Goal: Task Accomplishment & Management: Manage account settings

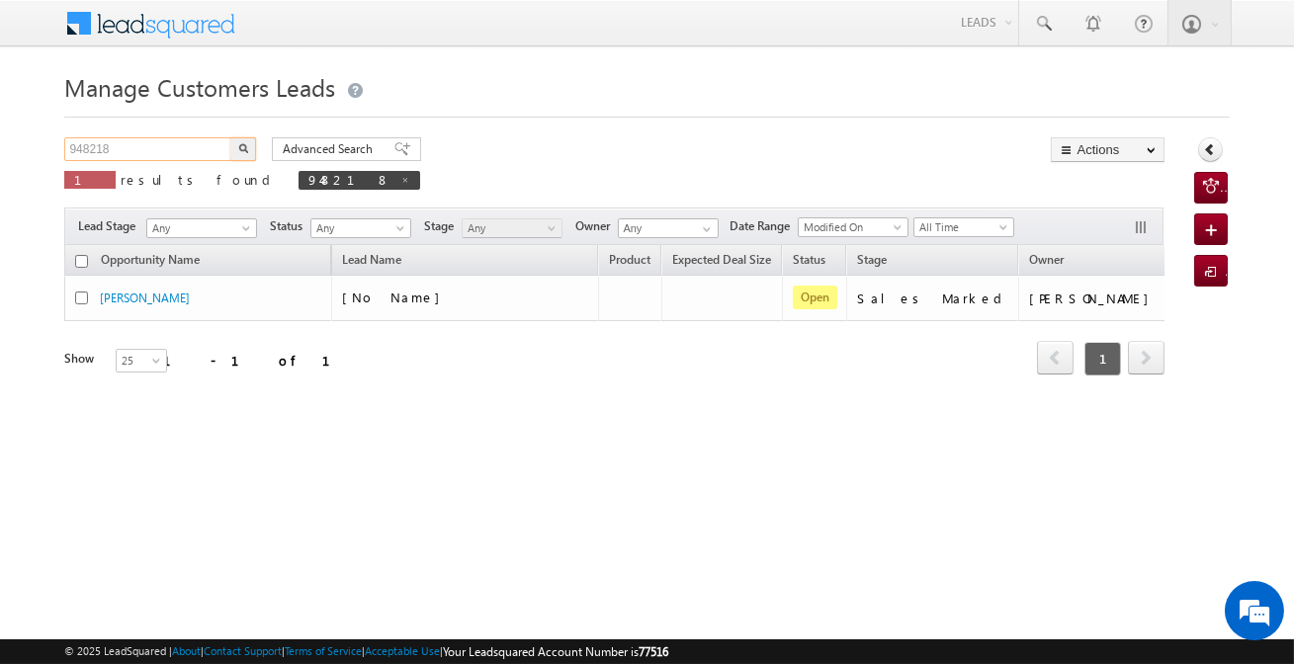
click at [192, 154] on input "948218" at bounding box center [148, 149] width 169 height 24
paste input "5145"
type input "951458"
click at [230, 137] on button "button" at bounding box center [243, 149] width 26 height 24
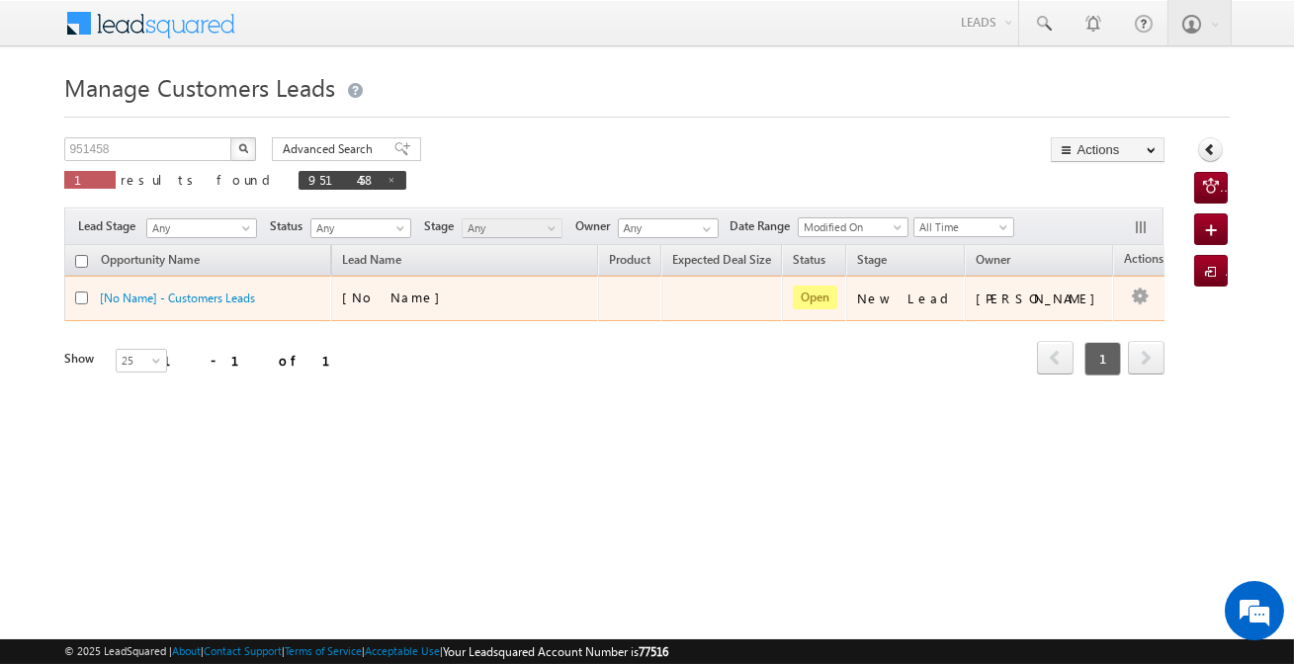
click at [1113, 298] on td "Edit Change Owner Change Stage Add Activity Add Task Delete" at bounding box center [1154, 298] width 82 height 45
click at [1078, 317] on link "Edit" at bounding box center [1100, 323] width 99 height 24
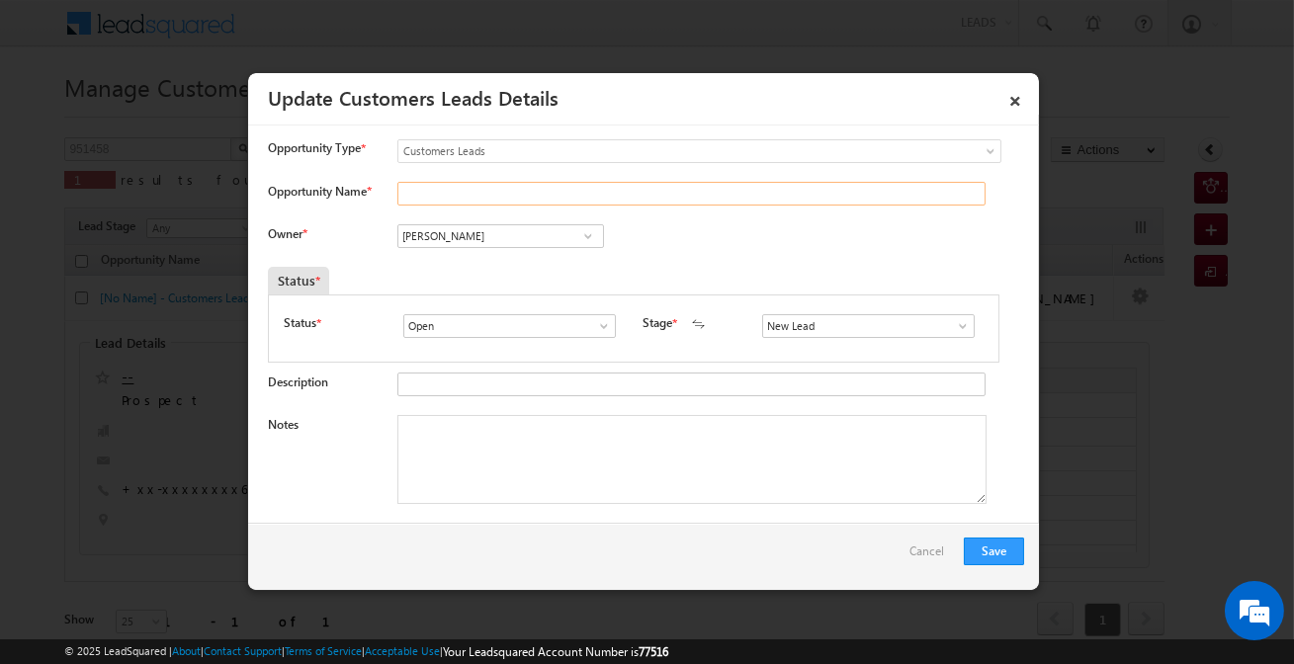
drag, startPoint x: 524, startPoint y: 202, endPoint x: 515, endPoint y: 191, distance: 14.1
click at [524, 202] on input "Opportunity Name *" at bounding box center [691, 194] width 588 height 24
paste input "[PERSON_NAME]"
type input "[PERSON_NAME]"
click at [575, 238] on link at bounding box center [587, 236] width 25 height 20
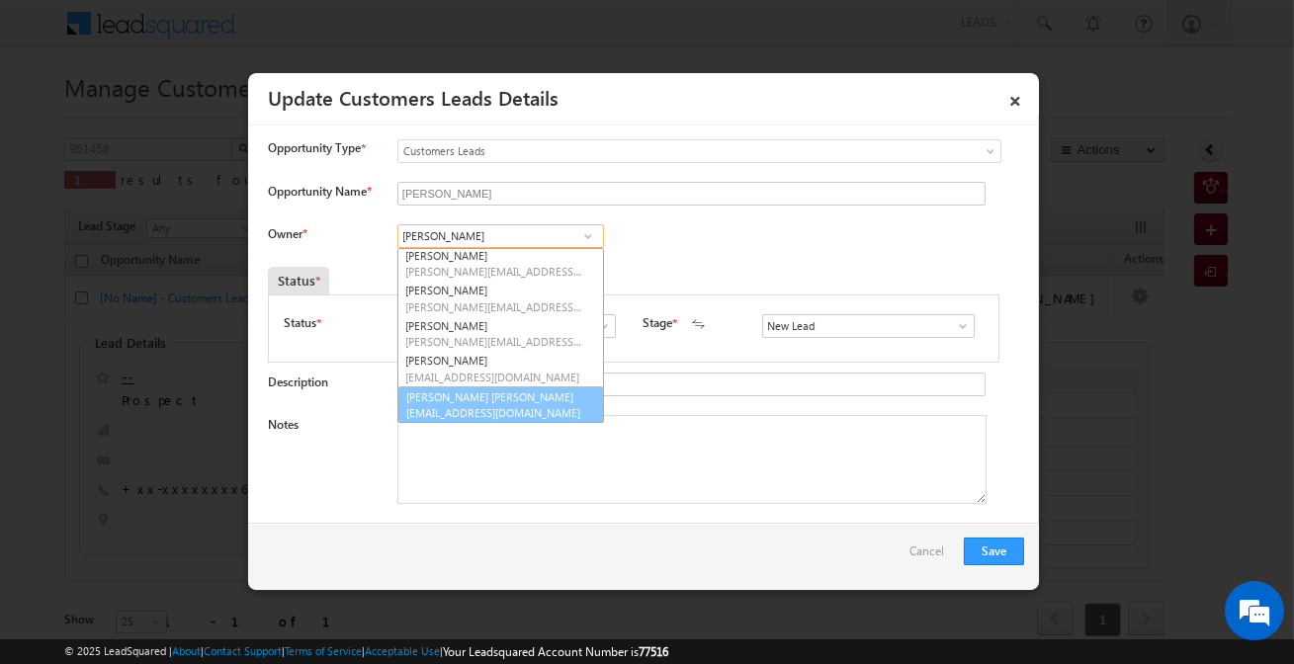
scroll to position [73, 0]
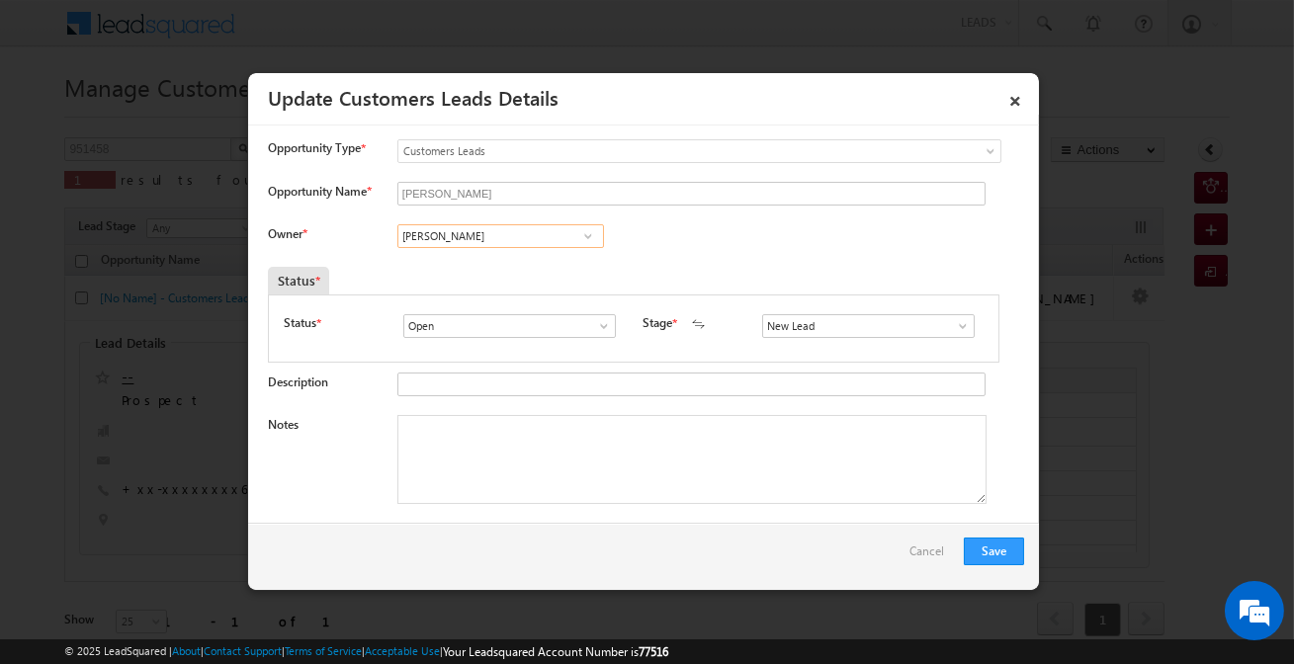
paste input "Bhushan [PERSON_NAME]"
click at [559, 278] on span "[EMAIL_ADDRESS][DOMAIN_NAME]" at bounding box center [494, 274] width 178 height 15
type input "Bhushan [PERSON_NAME]"
click at [792, 328] on input "S" at bounding box center [868, 326] width 213 height 24
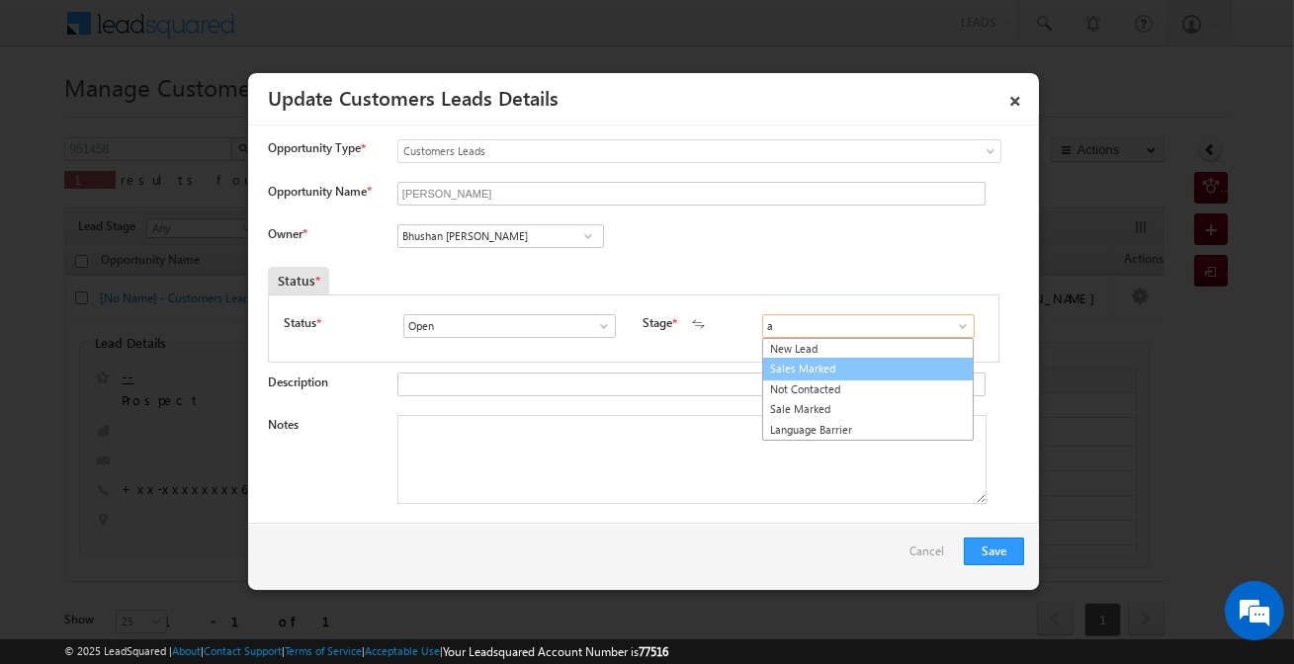
click at [803, 369] on link "Sales Marked" at bounding box center [868, 369] width 212 height 23
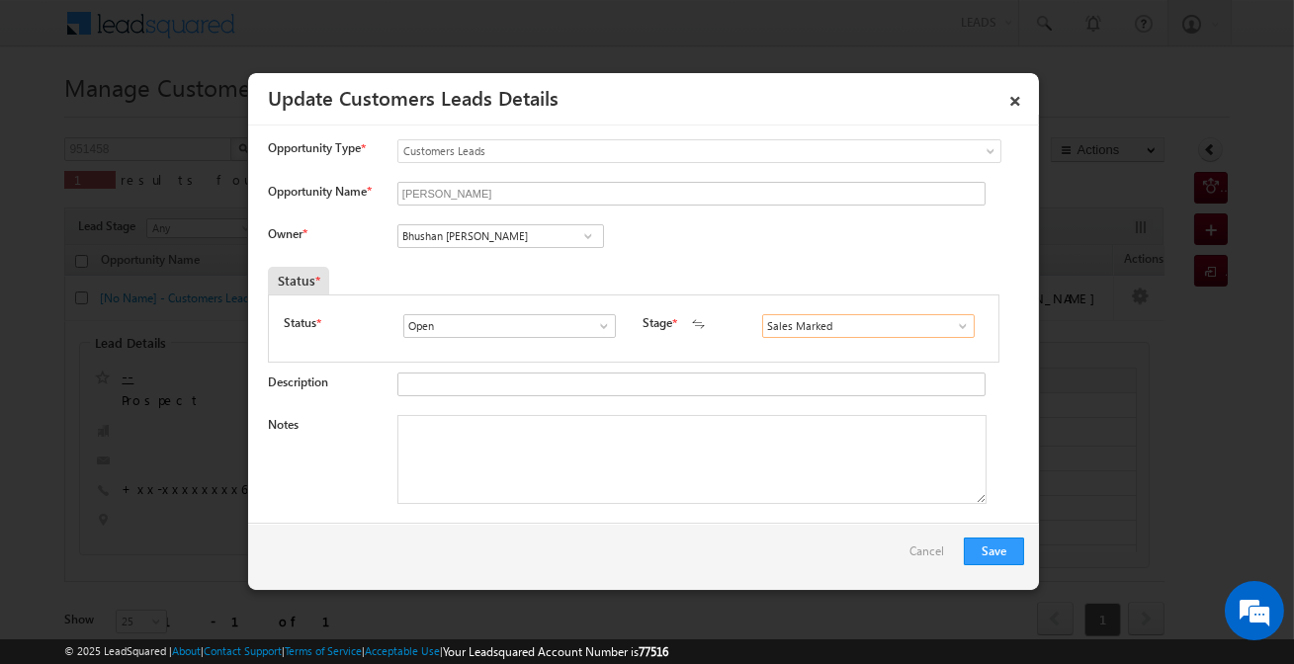
type input "Sales Marked"
click at [523, 452] on textarea "Notes" at bounding box center [691, 459] width 589 height 89
paste textarea "[PERSON_NAME] / Purchase / 31-Lakh required / Customer is self-Employed / Incom…"
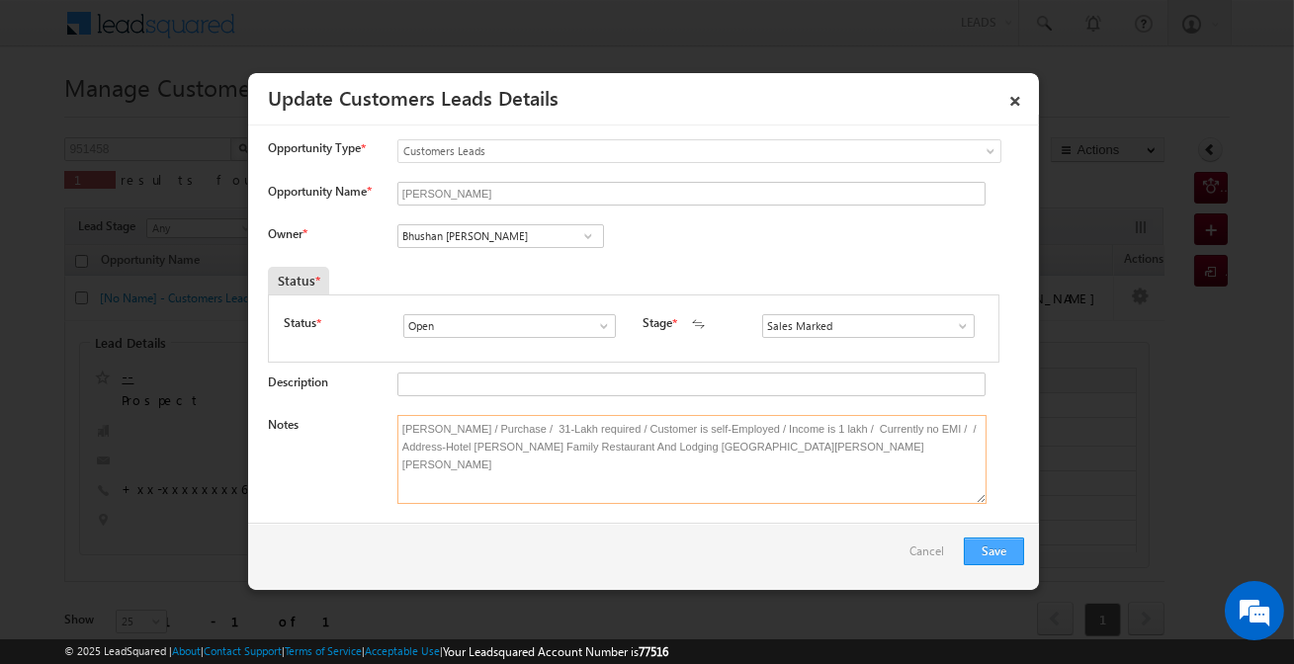
type textarea "[PERSON_NAME] / Purchase / 31-Lakh required / Customer is self-Employed / Incom…"
click at [981, 548] on button "Save" at bounding box center [994, 552] width 60 height 28
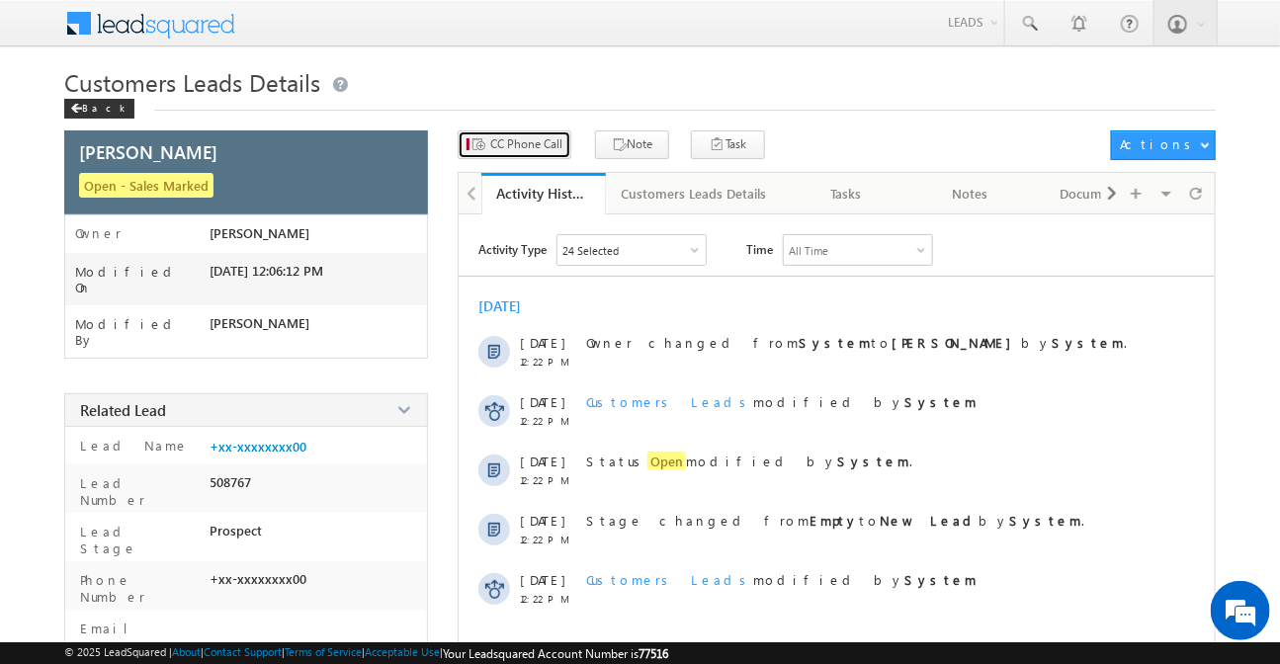
click at [556, 154] on button "CC Phone Call" at bounding box center [515, 144] width 114 height 29
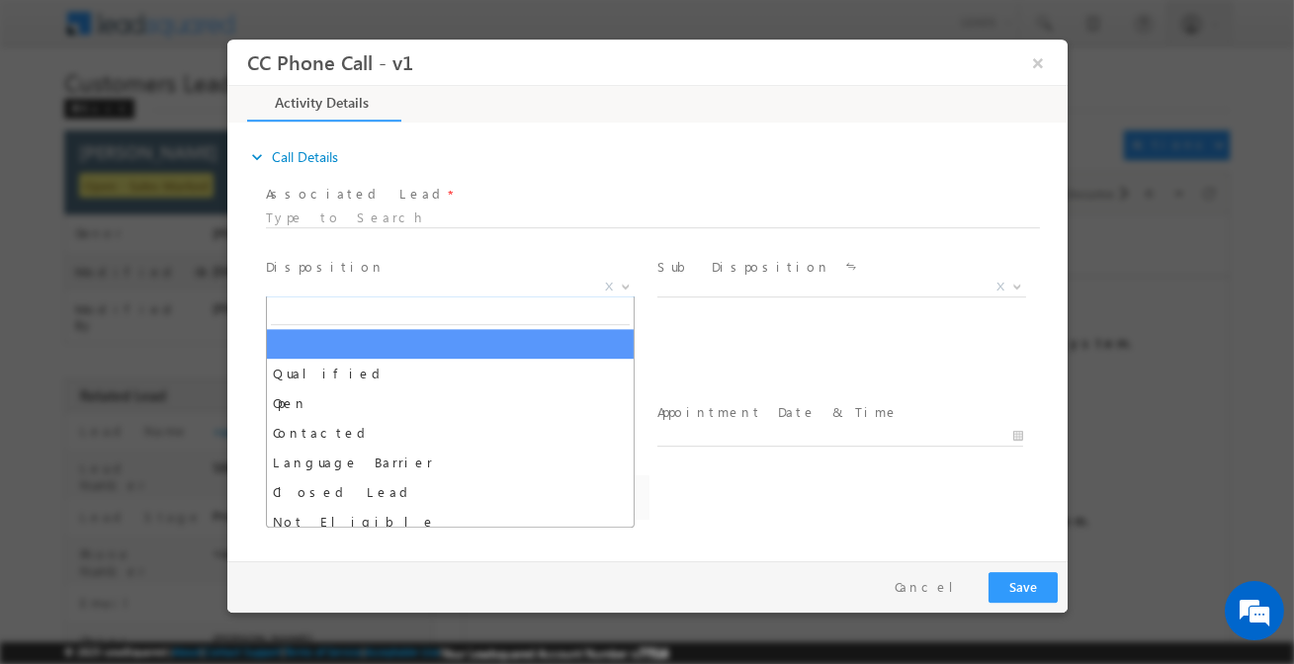
click at [414, 296] on body "CC Phone Call - v1 × Activity Details * Yes" at bounding box center [646, 296] width 840 height 513
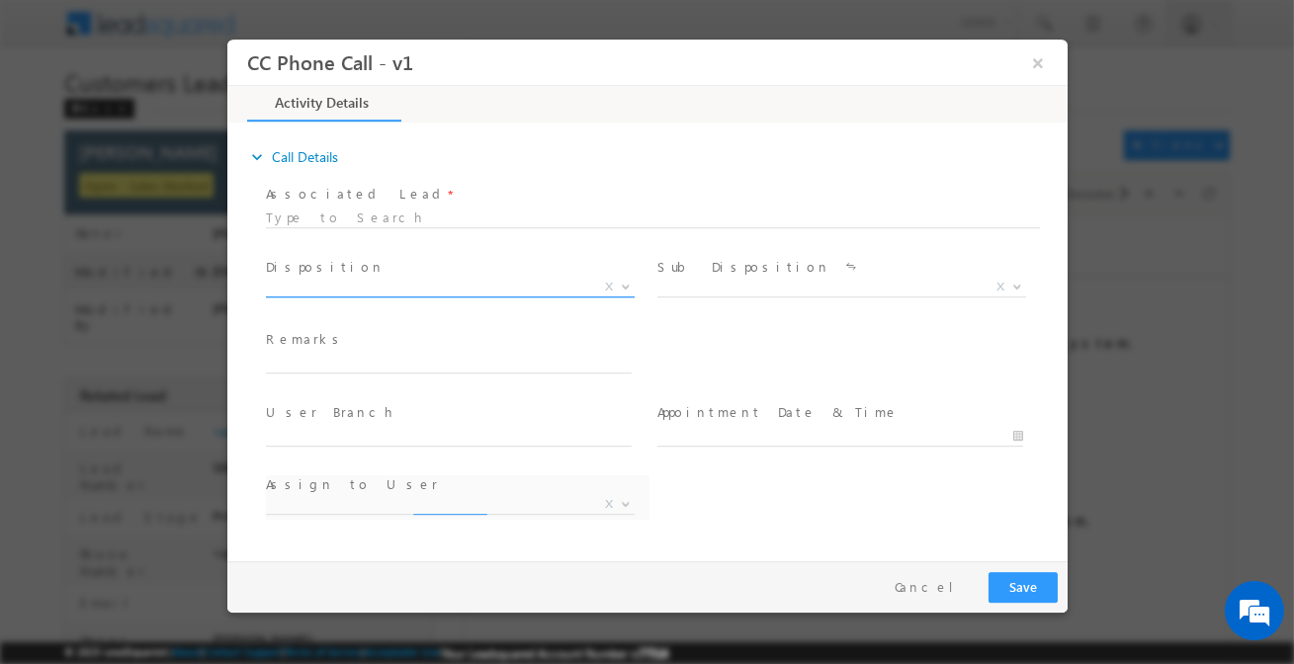
click at [416, 290] on span "X" at bounding box center [449, 288] width 369 height 20
select select "ankit.yadav@sgrlimited.in"
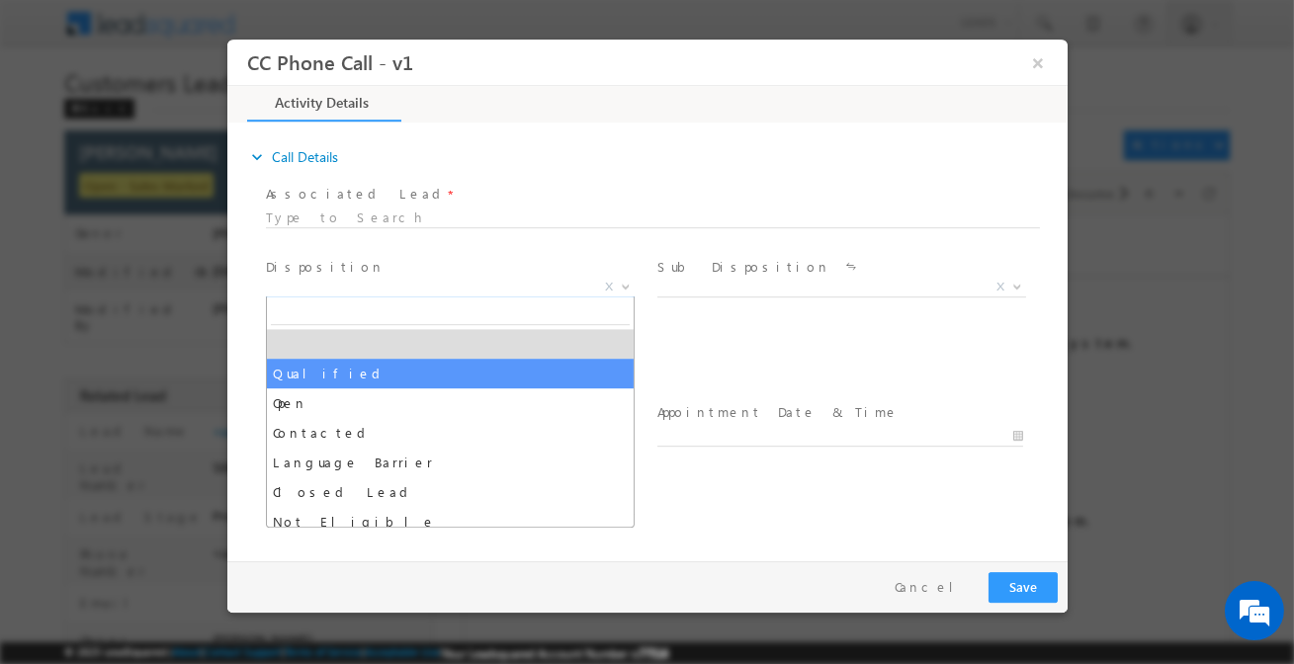
select select "Qualified"
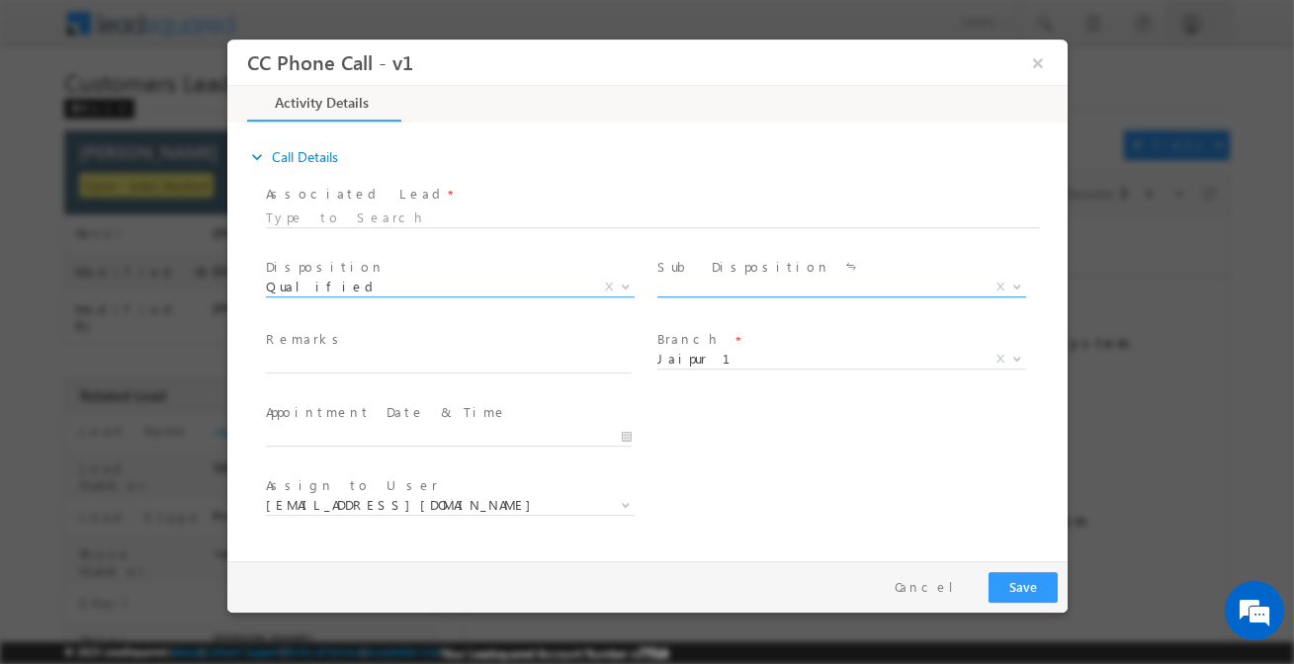
click at [789, 278] on span "X" at bounding box center [840, 288] width 369 height 20
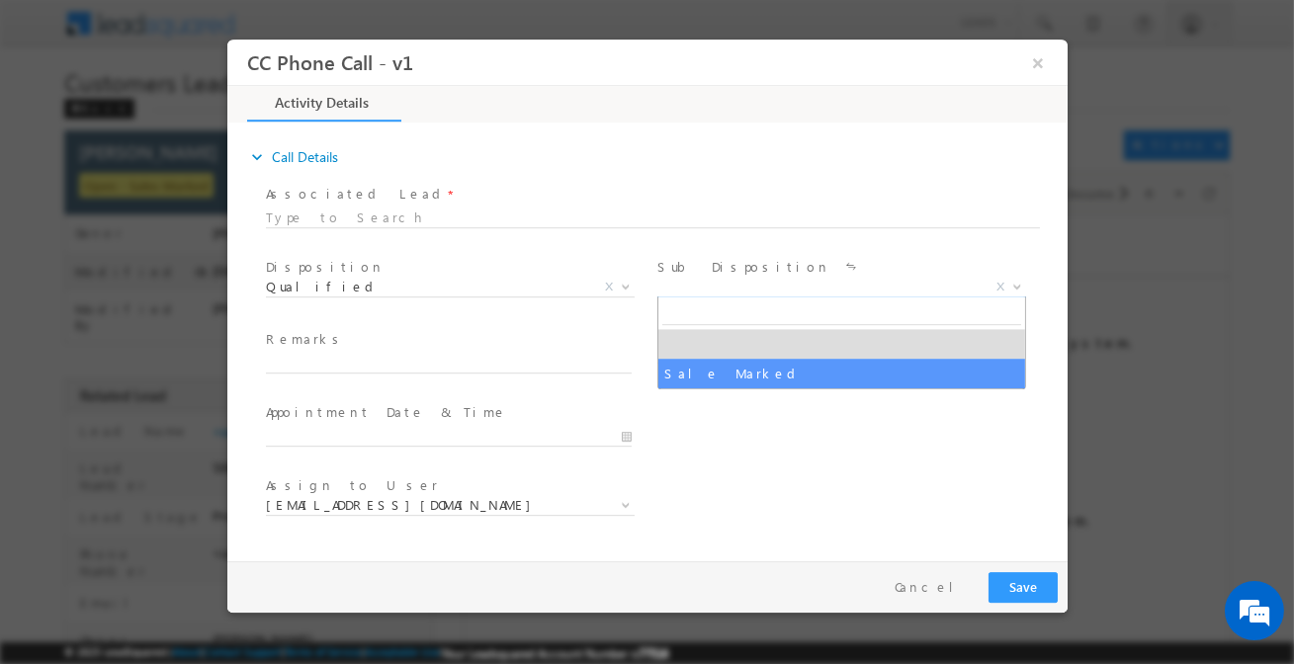
select select "Sale Marked"
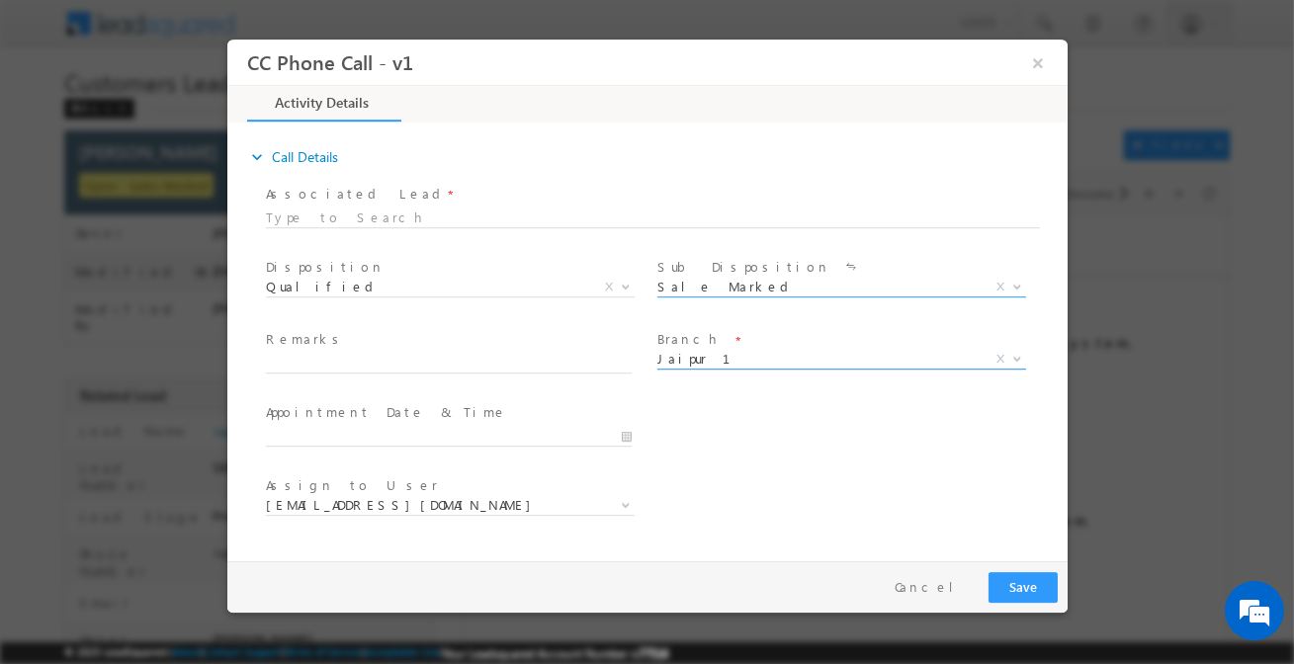
click at [665, 365] on span "Jaipur 1" at bounding box center [816, 359] width 321 height 18
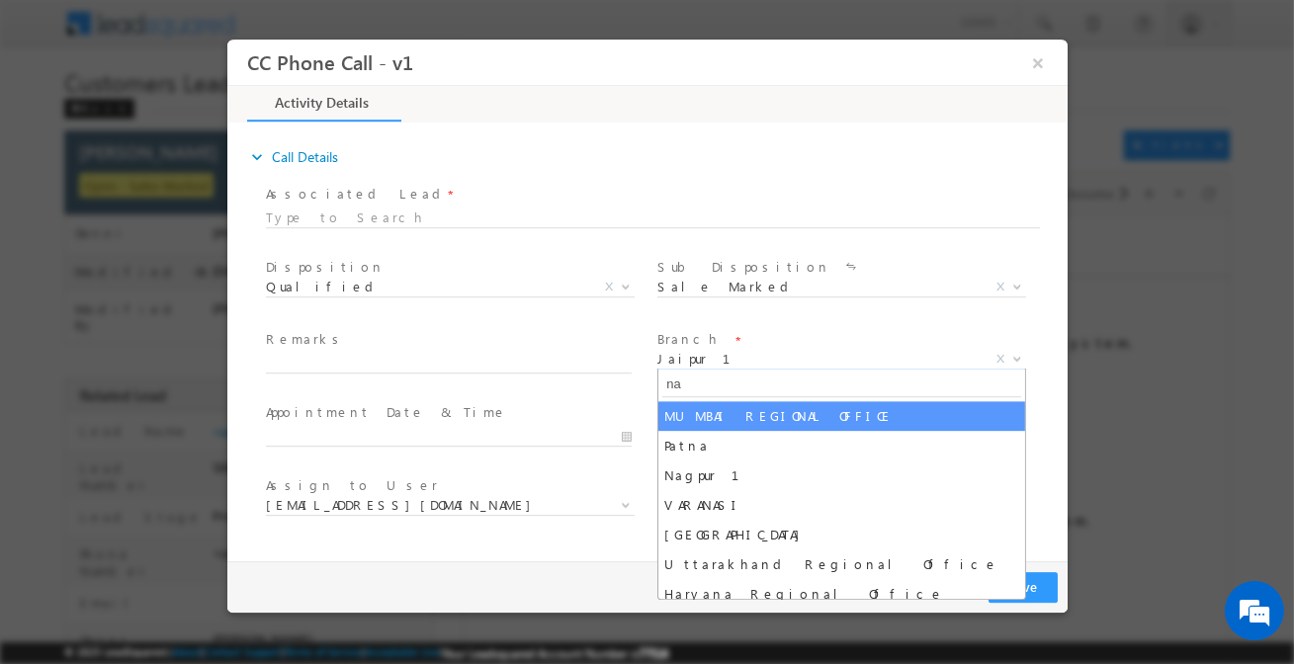
type input "na"
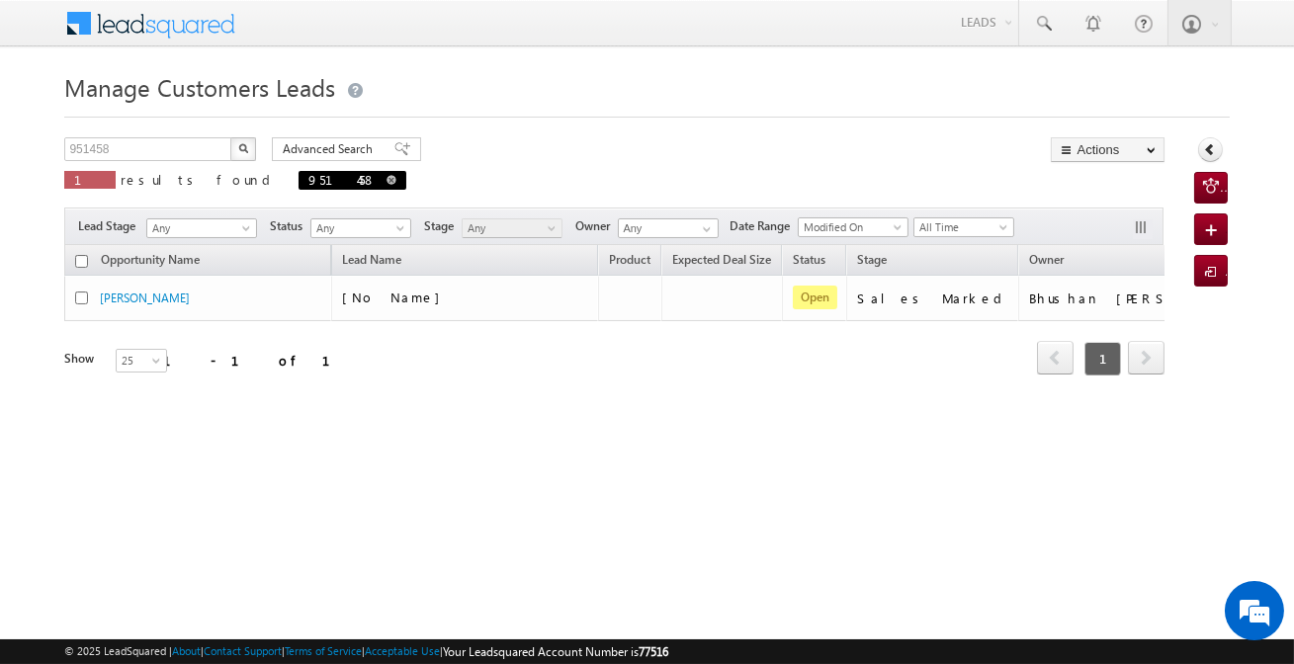
click at [387, 175] on span at bounding box center [392, 180] width 10 height 10
type input "Search Customers Leads"
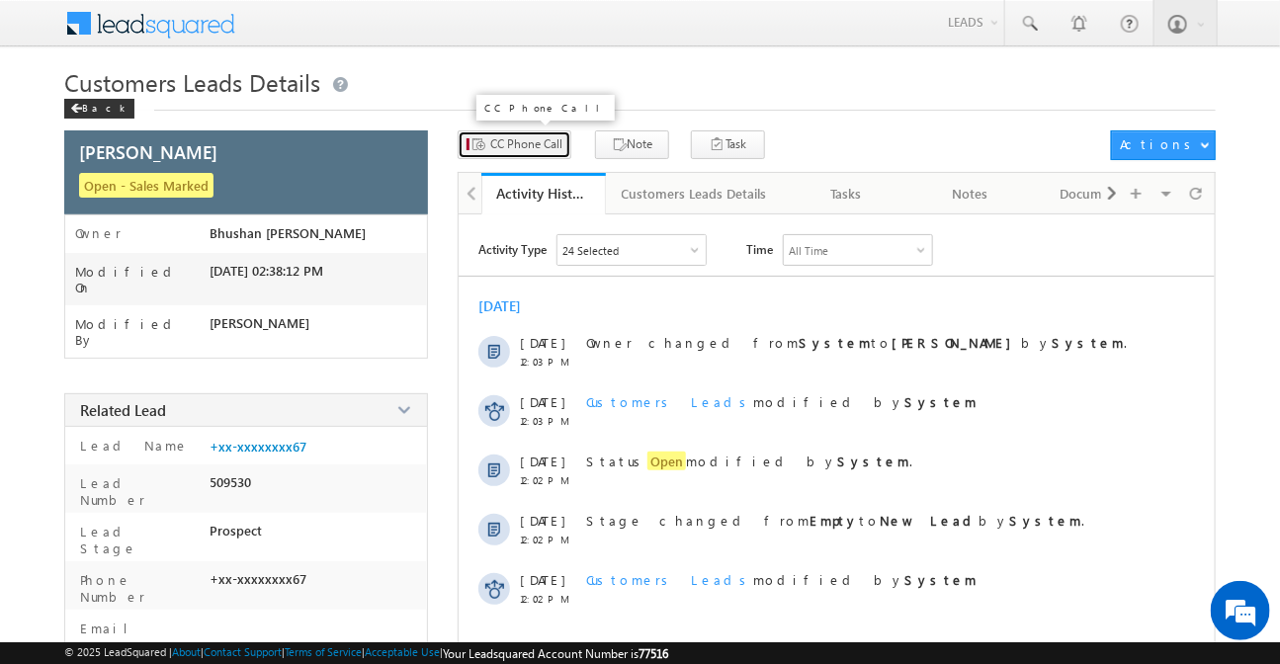
click at [515, 135] on span "CC Phone Call" at bounding box center [526, 144] width 72 height 18
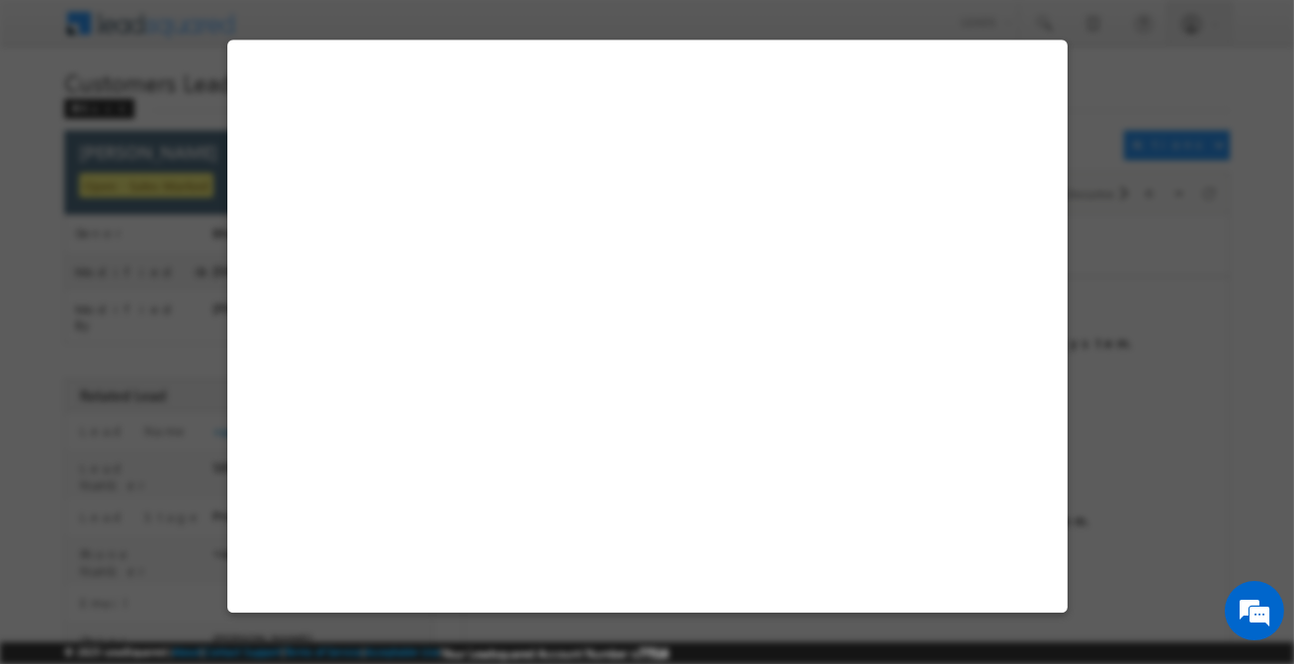
select select "Nashik"
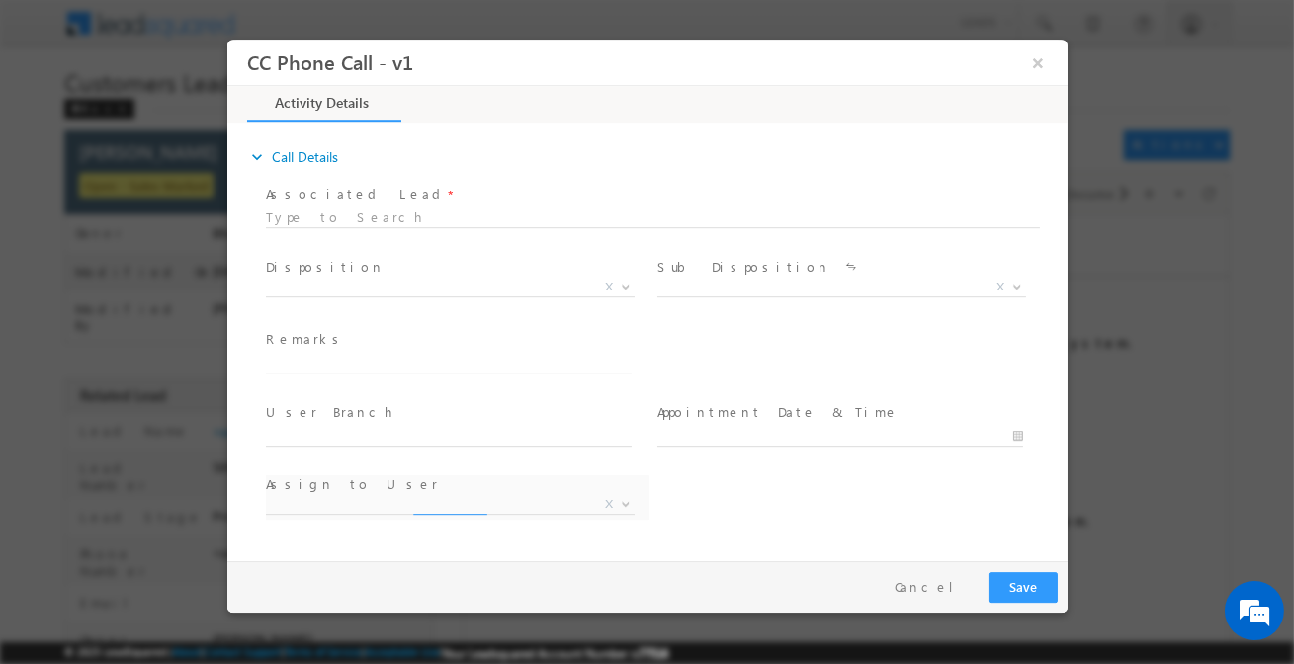
select select "[EMAIL_ADDRESS][DOMAIN_NAME]"
click at [547, 288] on span "X" at bounding box center [449, 288] width 369 height 20
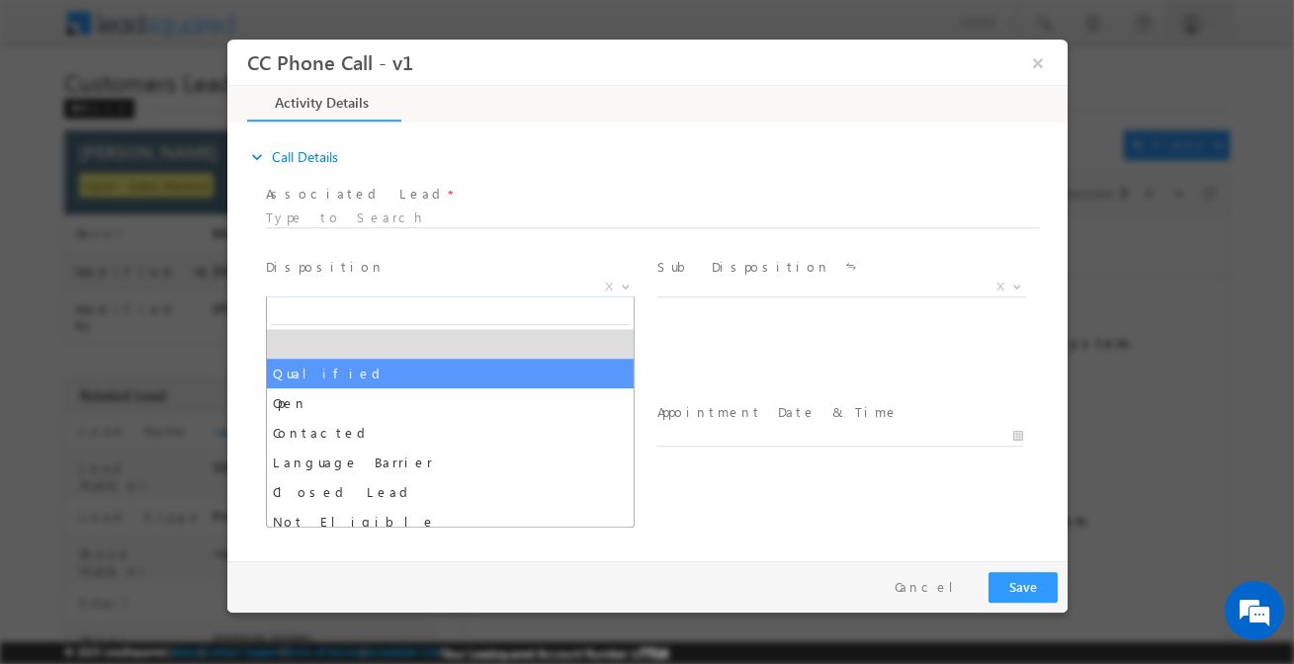
select select "Qualified"
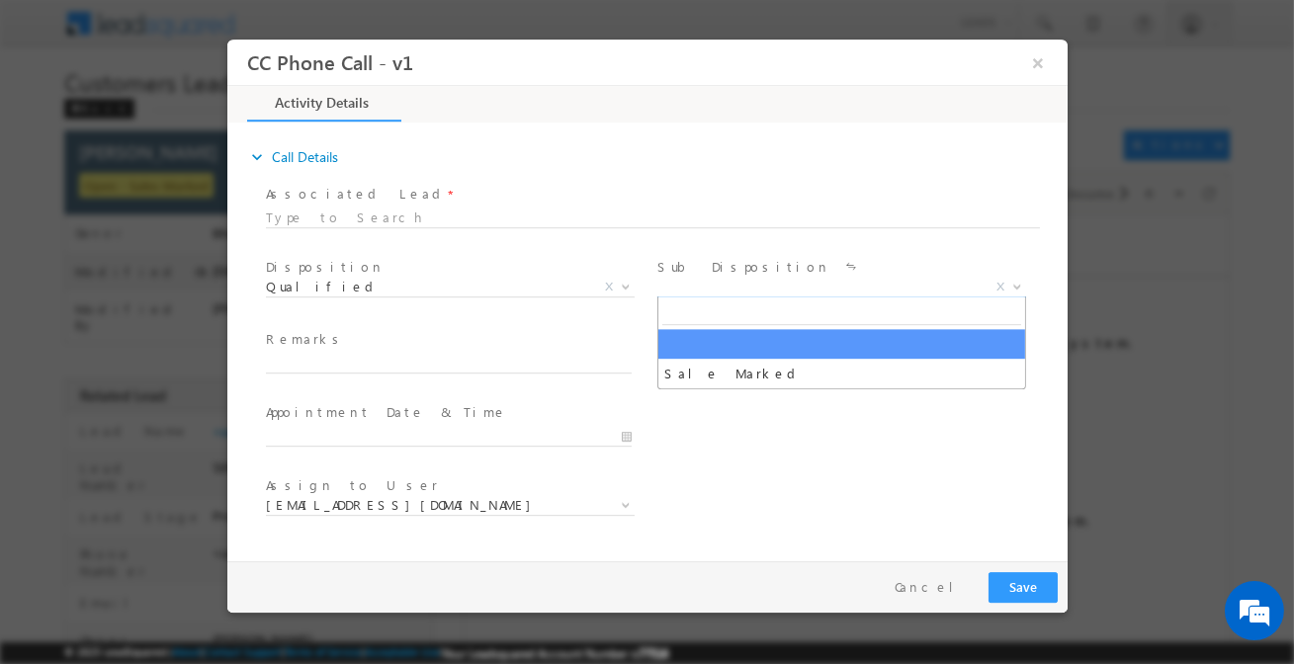
click at [704, 291] on span "X" at bounding box center [840, 288] width 369 height 20
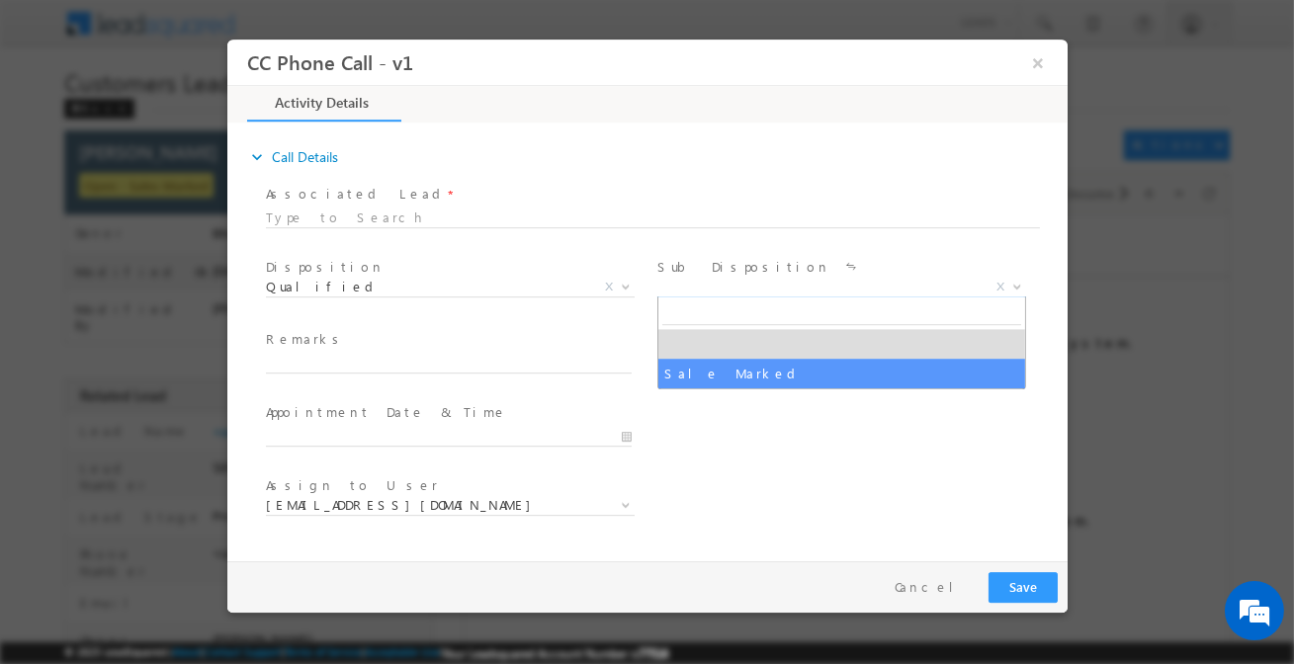
select select "Sale Marked"
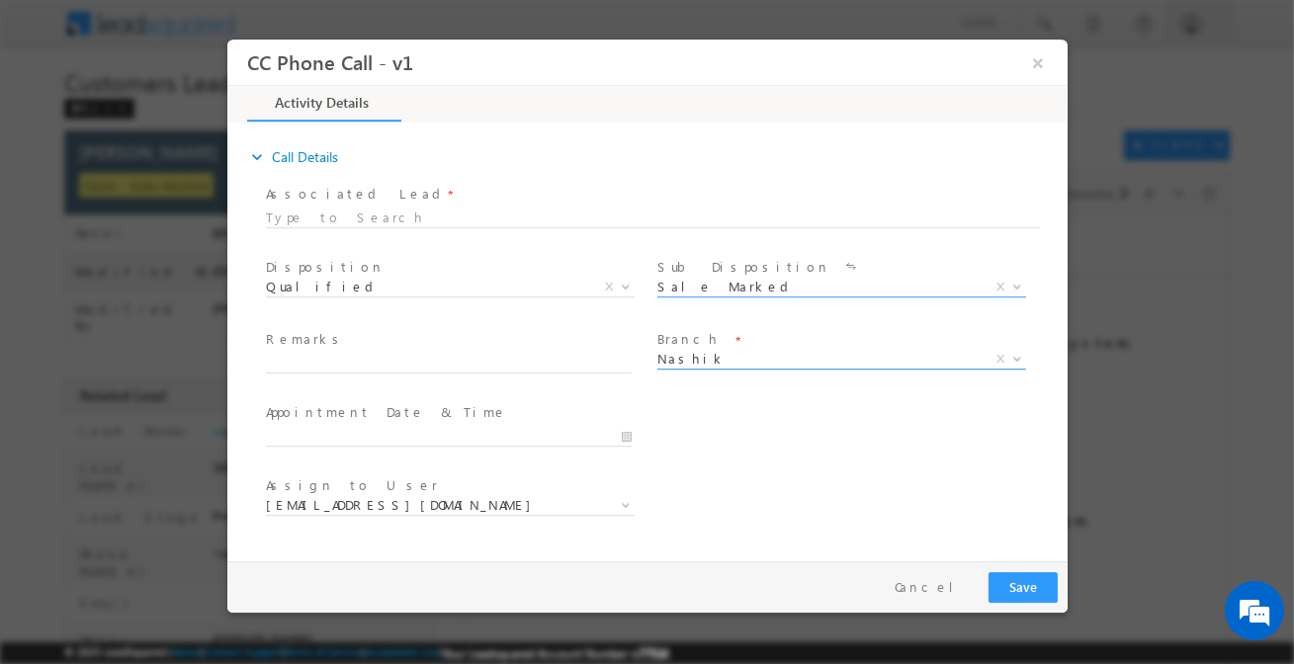
click at [702, 365] on span "Nashik" at bounding box center [816, 359] width 321 height 18
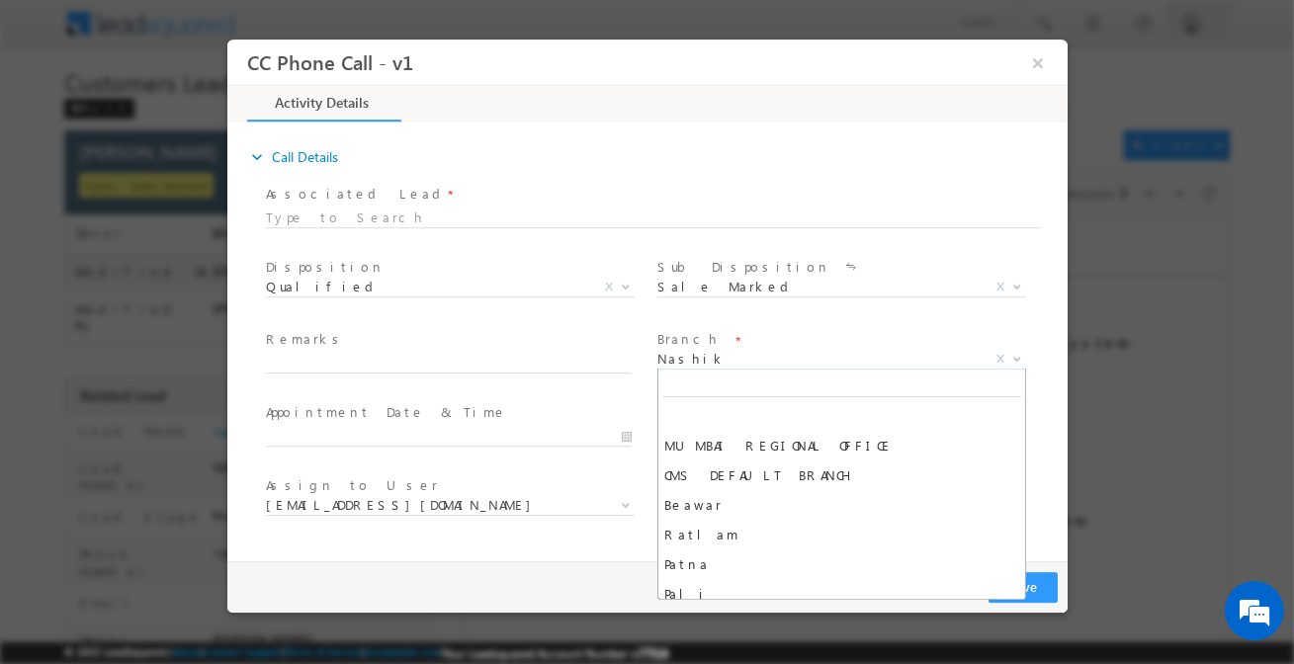
scroll to position [3943, 0]
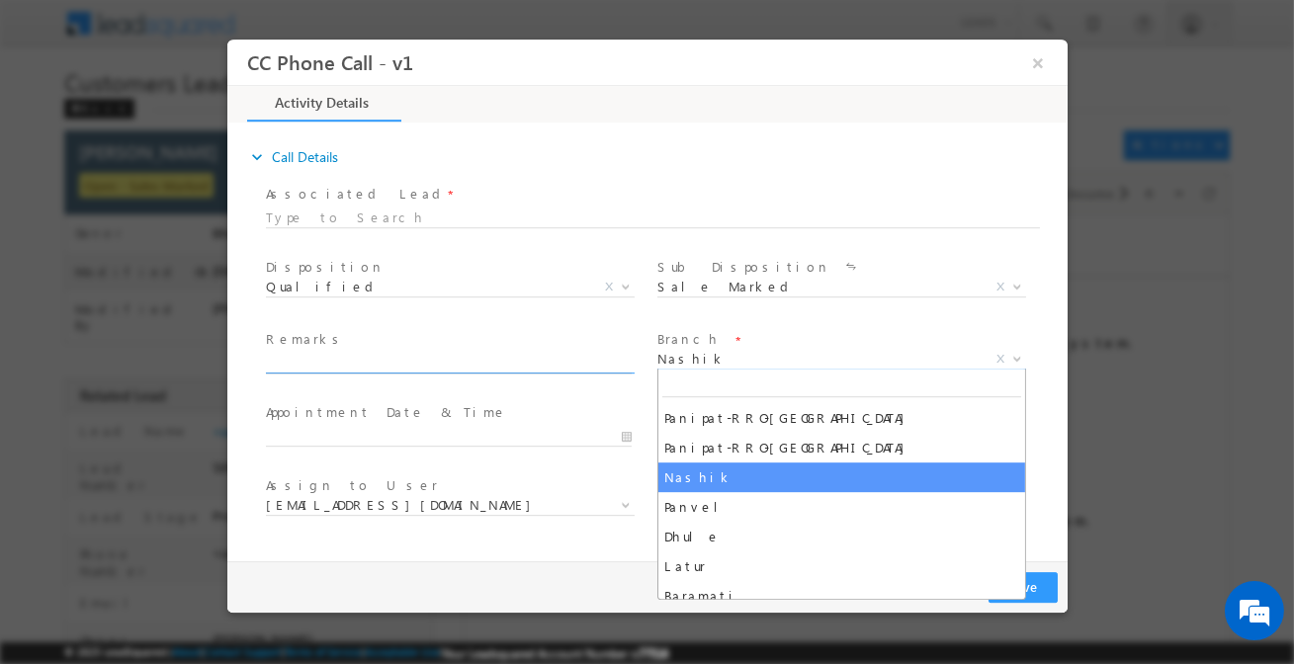
drag, startPoint x: 468, startPoint y: 365, endPoint x: 544, endPoint y: 367, distance: 76.1
click at [468, 365] on input "text" at bounding box center [448, 364] width 366 height 20
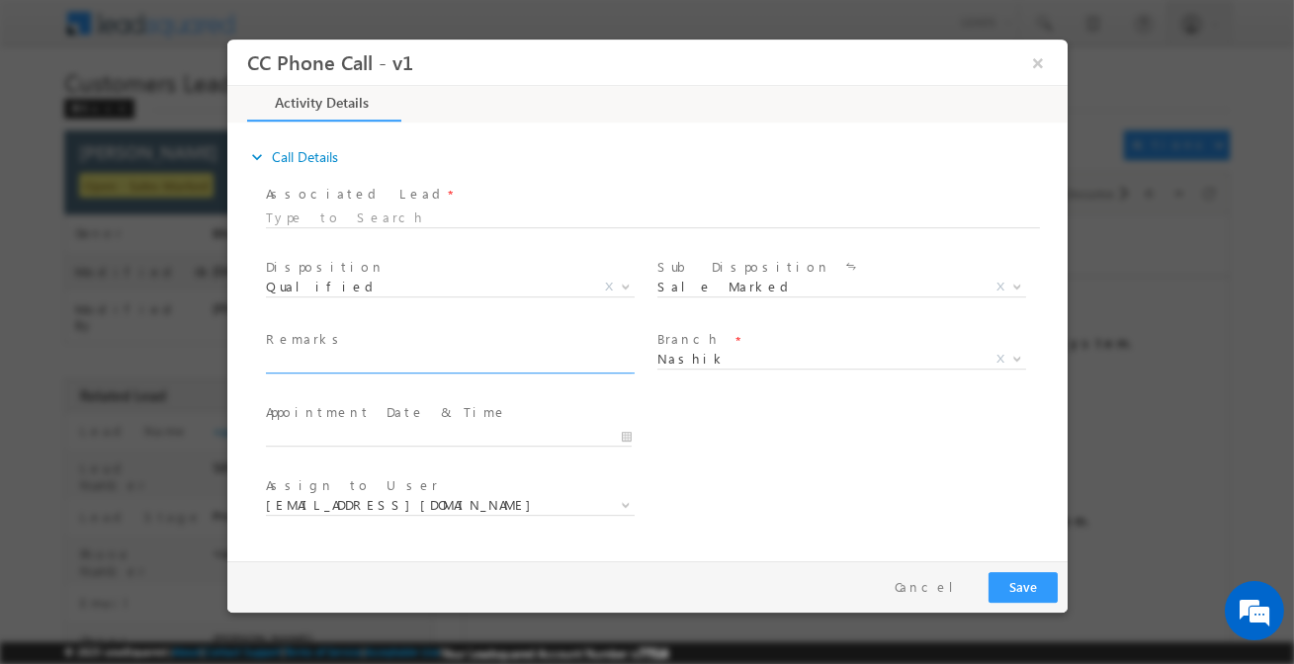
paste input "[PERSON_NAME] / Purchase / 31-Lakh required / Customer is self-Employed / Incom…"
type input "[PERSON_NAME] / Purchase / 31-Lakh required / Customer is self-Employed / Incom…"
click at [1000, 576] on button "Save" at bounding box center [1022, 587] width 69 height 31
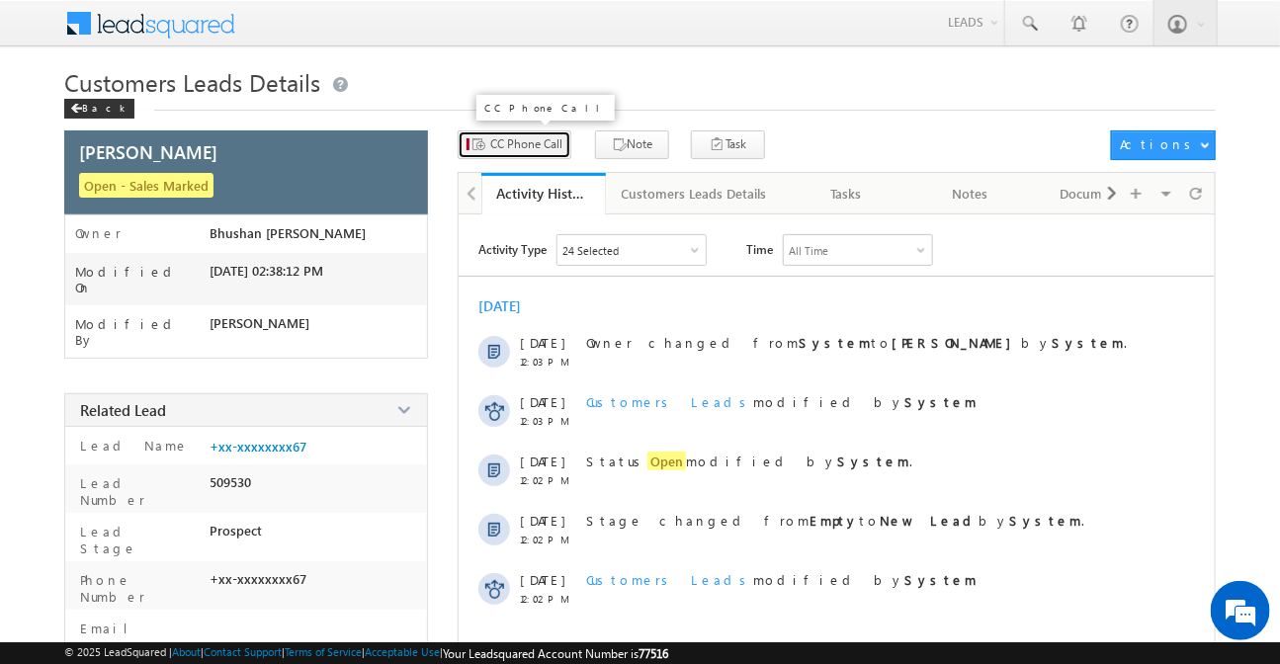
click at [510, 148] on span "CC Phone Call" at bounding box center [526, 144] width 72 height 18
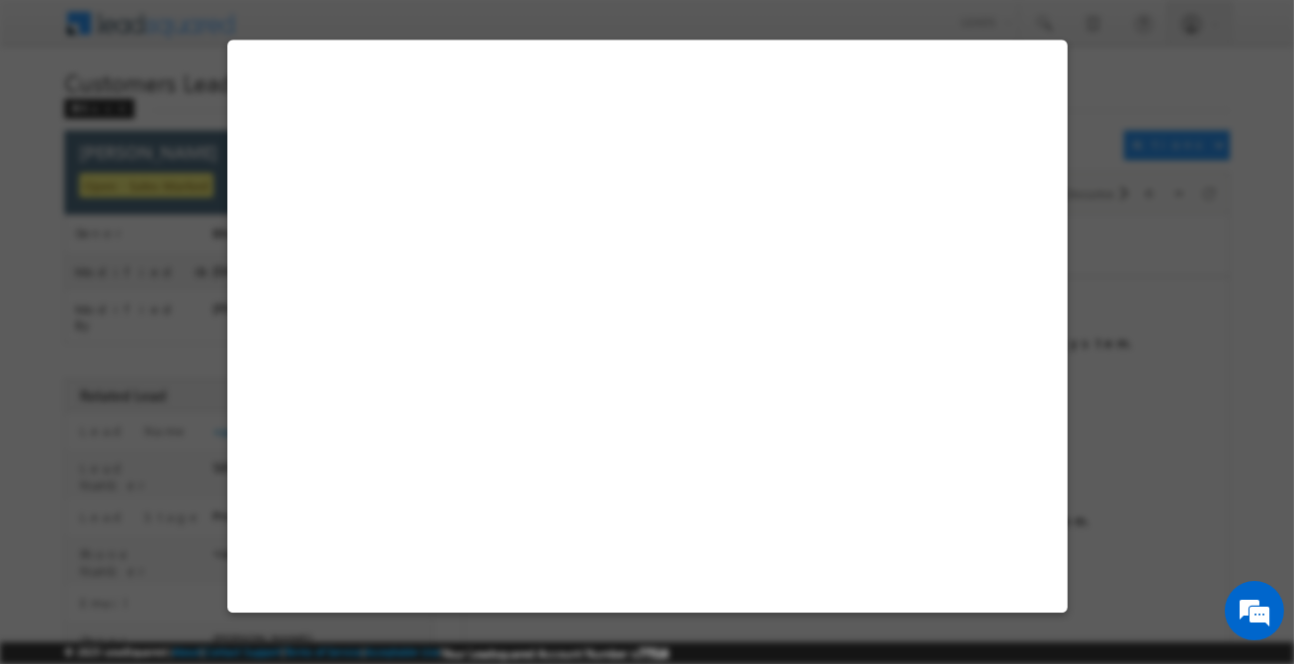
select select "Nashik"
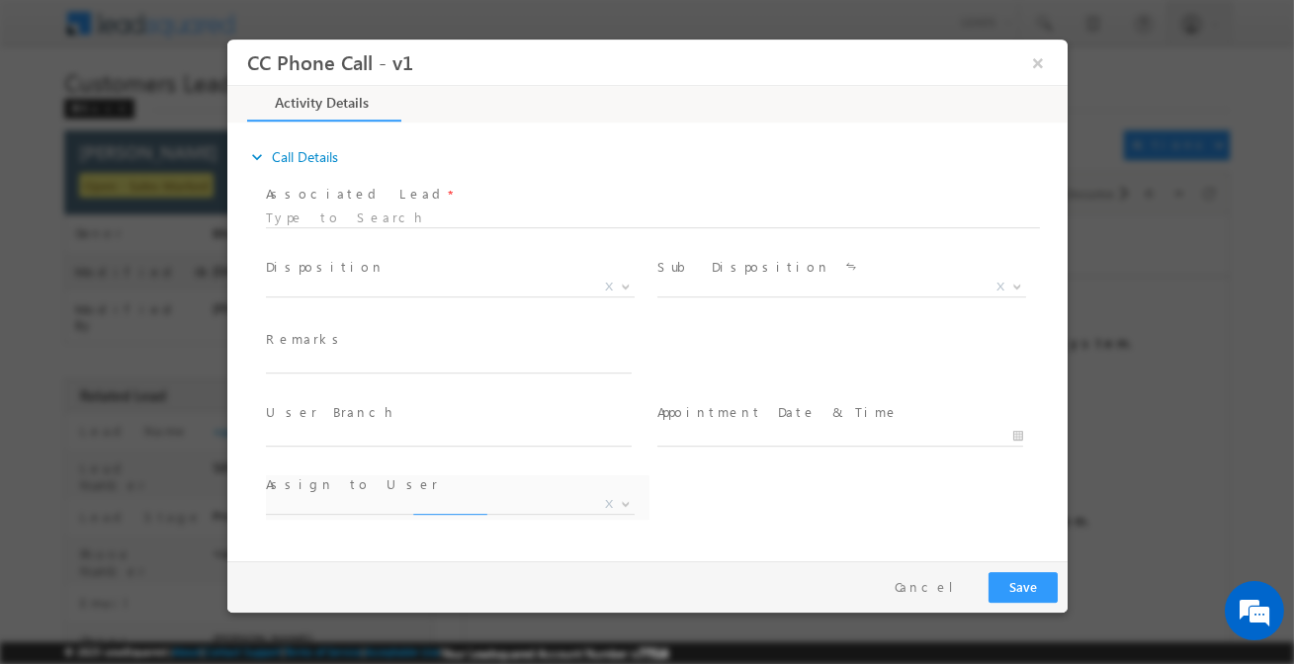
select select "[EMAIL_ADDRESS][DOMAIN_NAME]"
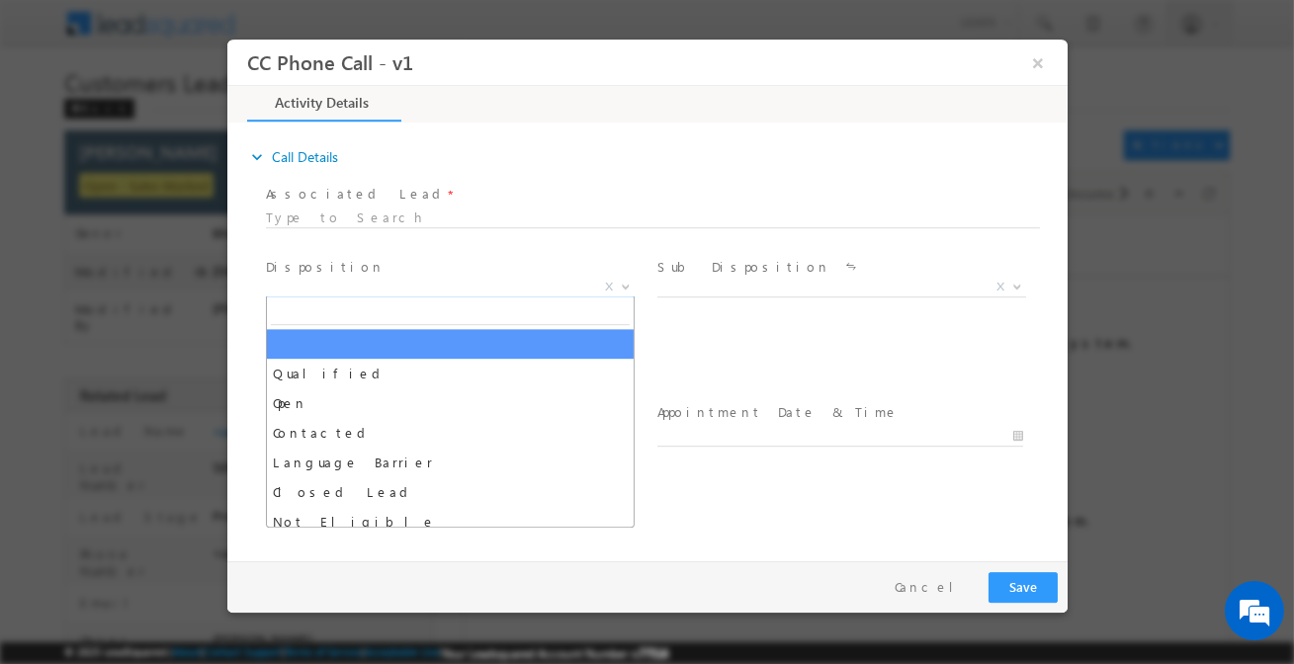
click at [390, 291] on span "X" at bounding box center [449, 288] width 369 height 20
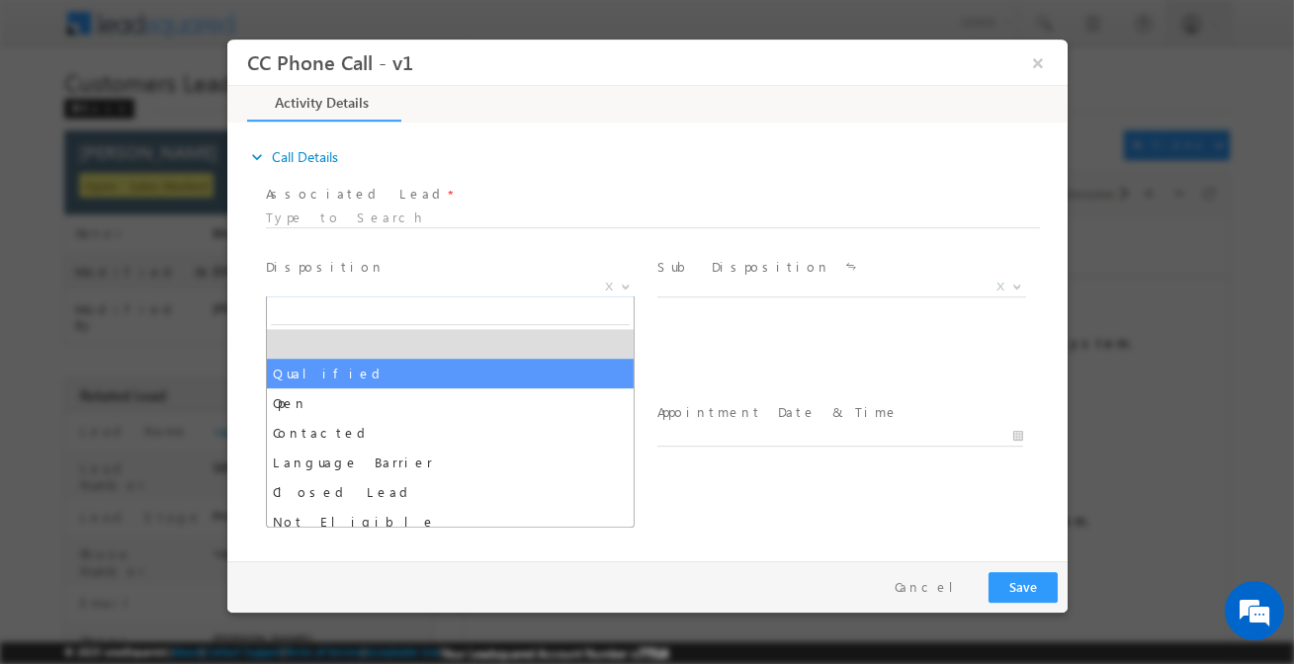
drag, startPoint x: 402, startPoint y: 389, endPoint x: 406, endPoint y: 373, distance: 16.3
select select "Qualified"
click at [406, 373] on span at bounding box center [447, 384] width 365 height 22
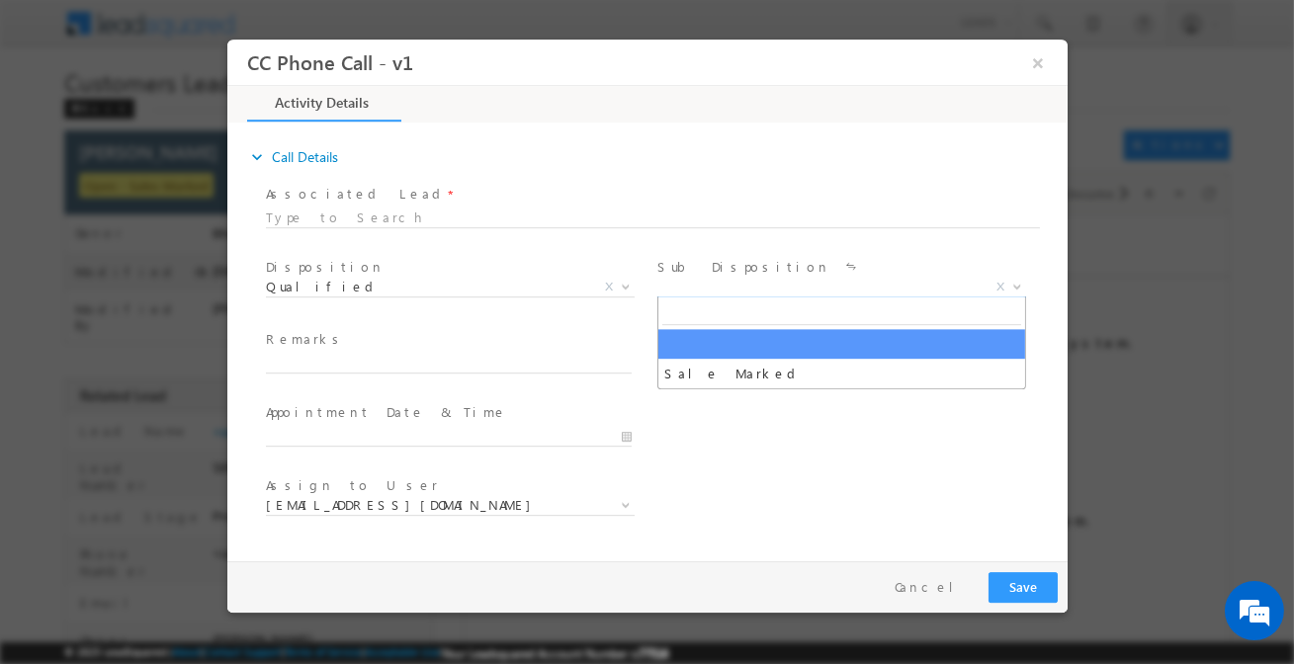
click at [760, 287] on span "X" at bounding box center [840, 288] width 369 height 20
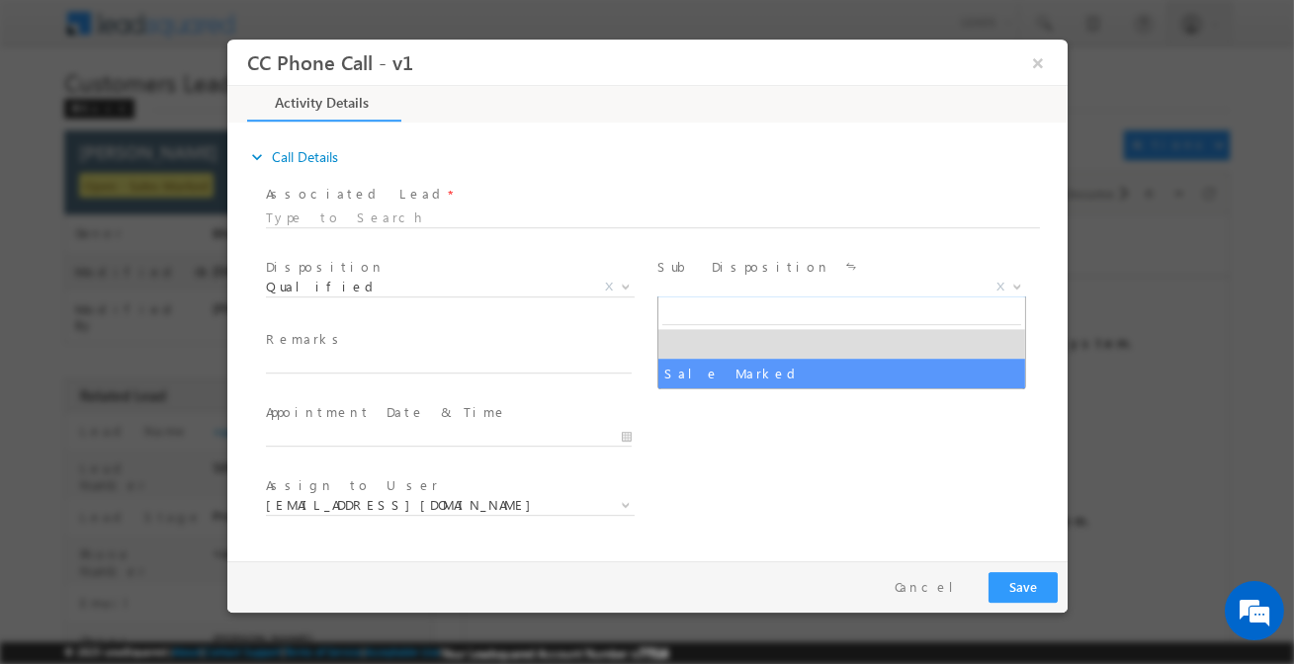
select select "Sale Marked"
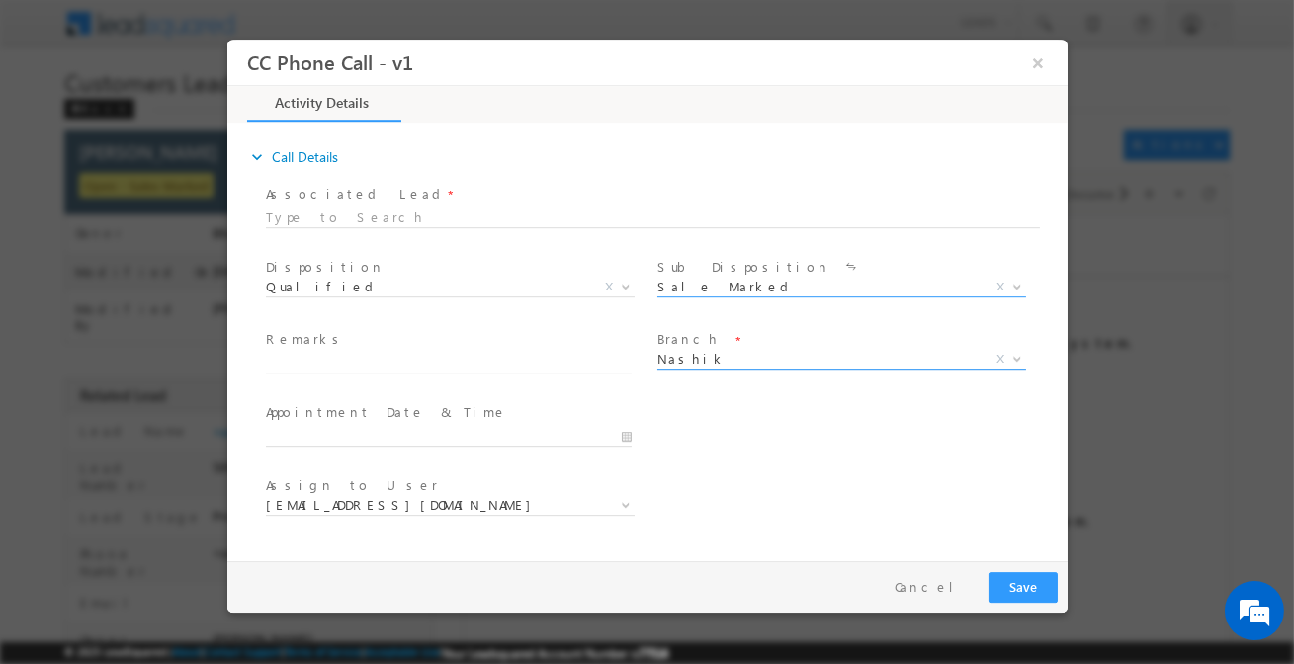
click at [703, 359] on span "Nashik" at bounding box center [816, 359] width 321 height 18
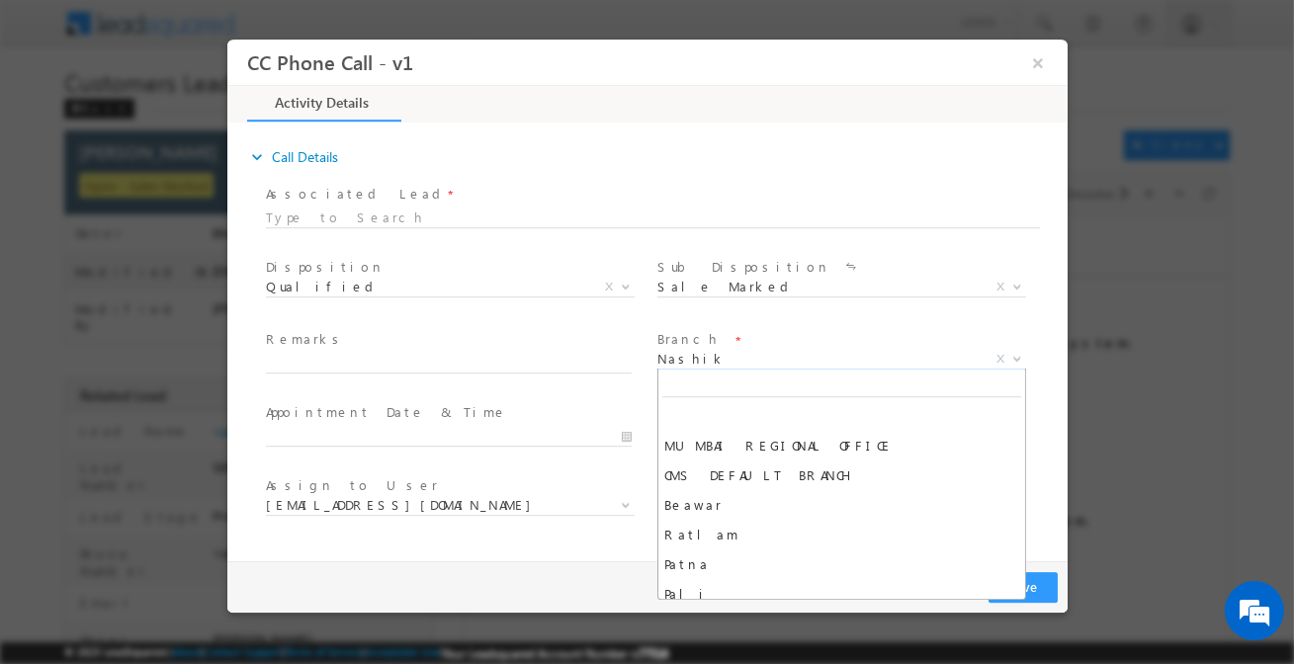
scroll to position [3943, 0]
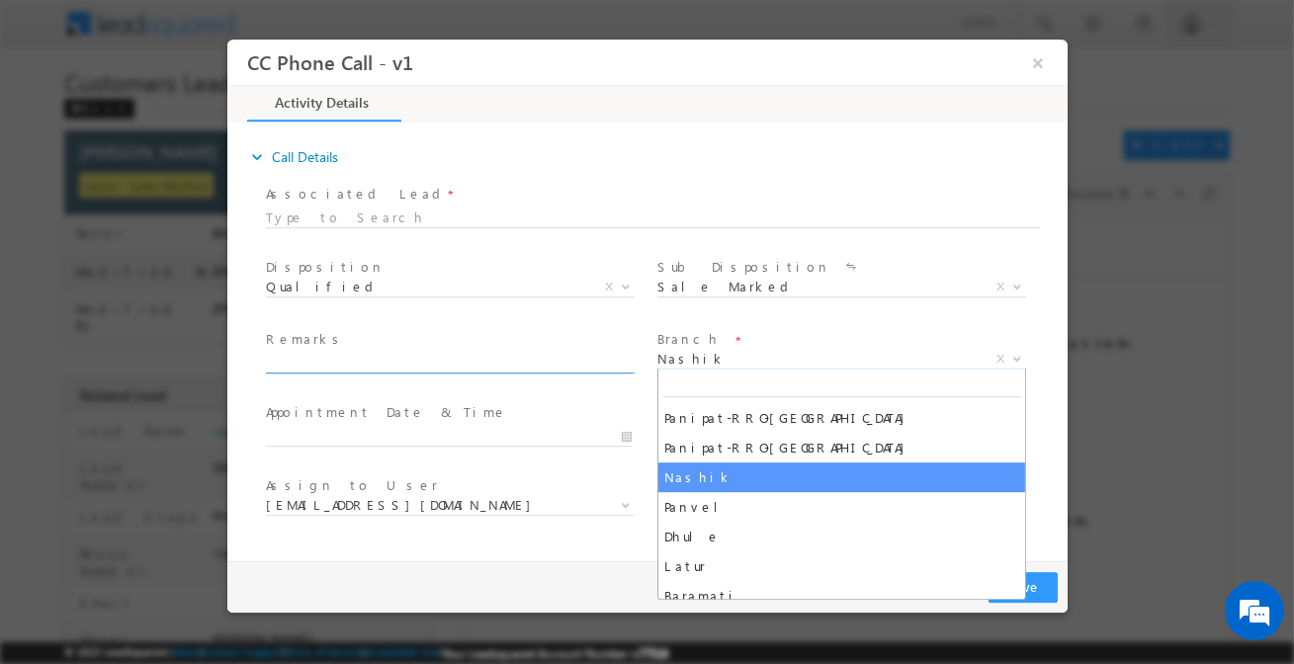
click at [493, 367] on input "text" at bounding box center [448, 364] width 366 height 20
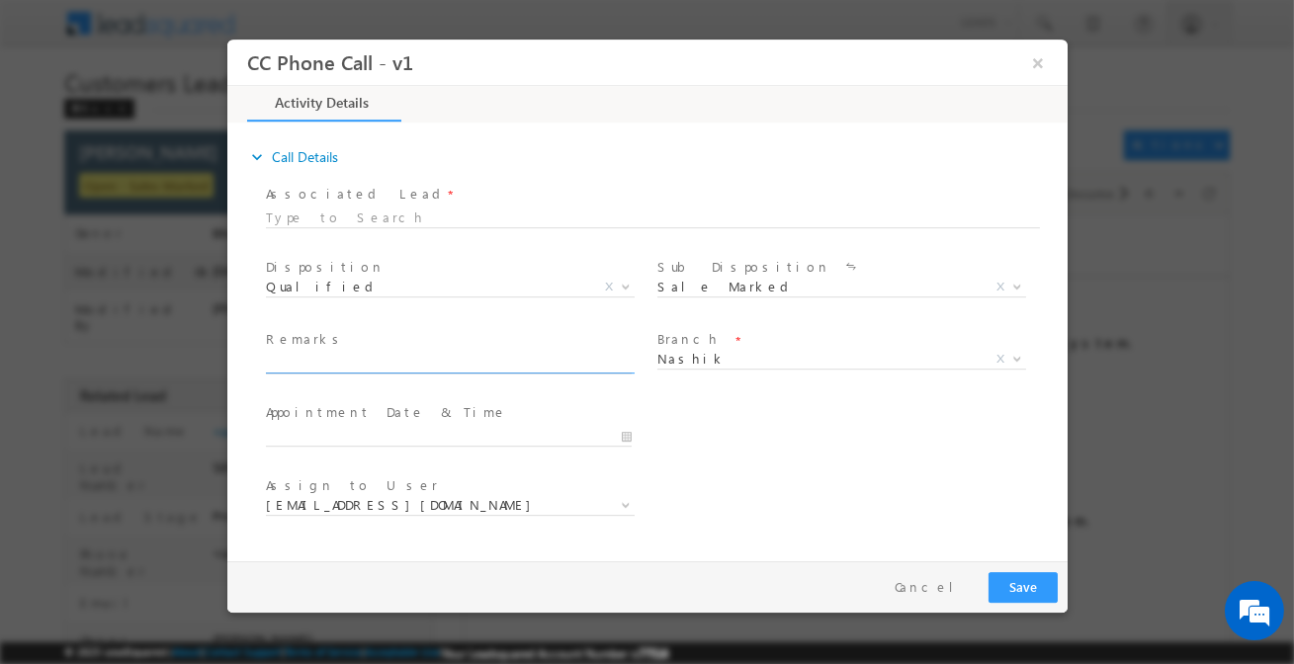
paste input "[PERSON_NAME] / Purchase / 31-Lakh required / Customer is self-Employed / Incom…"
type input "[PERSON_NAME] / Purchase / 31-Lakh required / Customer is self-Employed / Incom…"
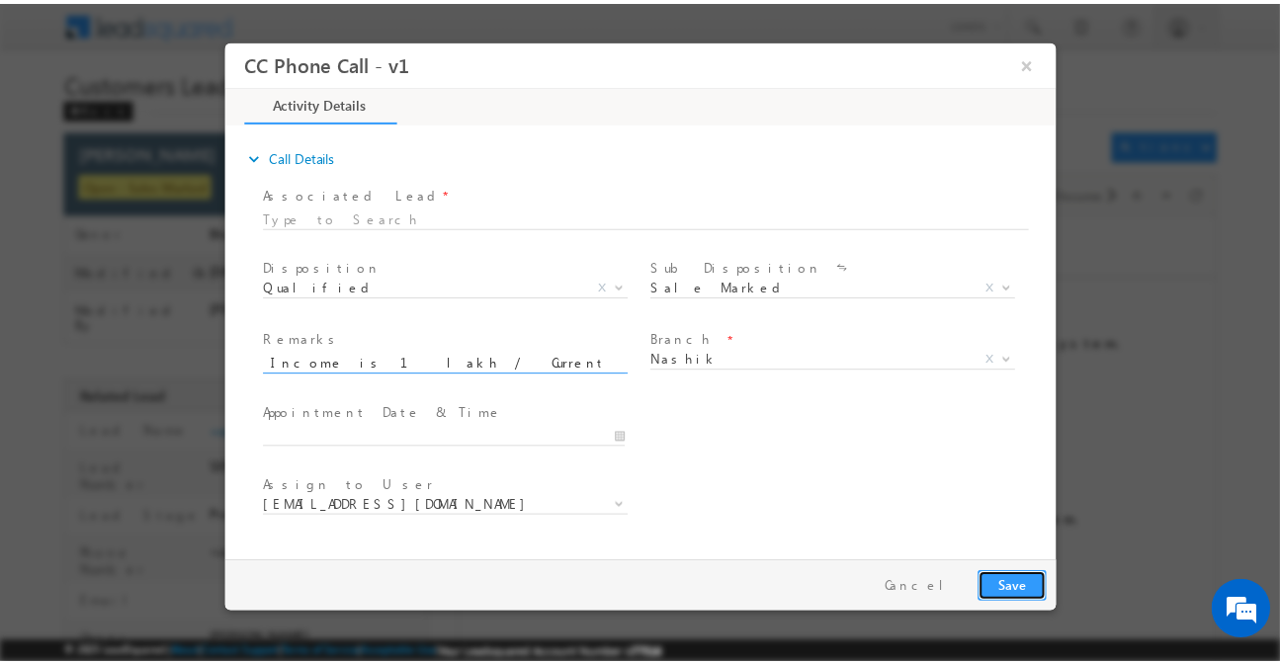
scroll to position [0, 0]
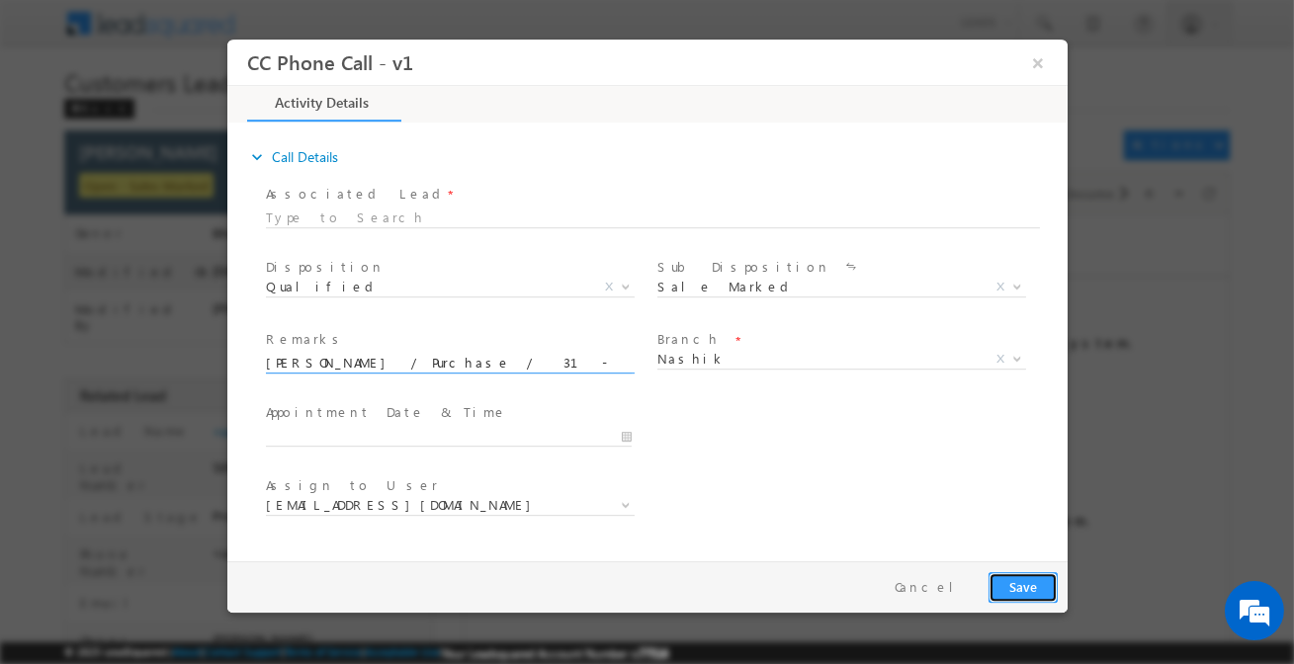
click at [1050, 591] on button "Save" at bounding box center [1022, 587] width 69 height 31
